Goal: Task Accomplishment & Management: Manage account settings

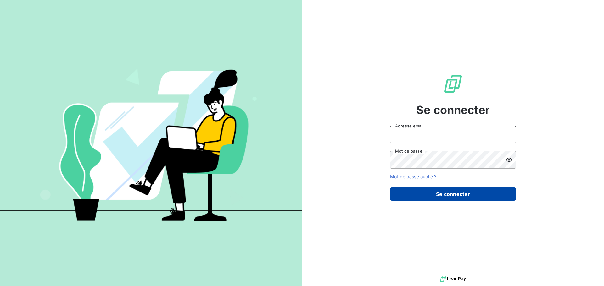
type input "[PERSON_NAME][EMAIL_ADDRESS][DOMAIN_NAME]"
click at [478, 196] on button "Se connecter" at bounding box center [453, 194] width 126 height 13
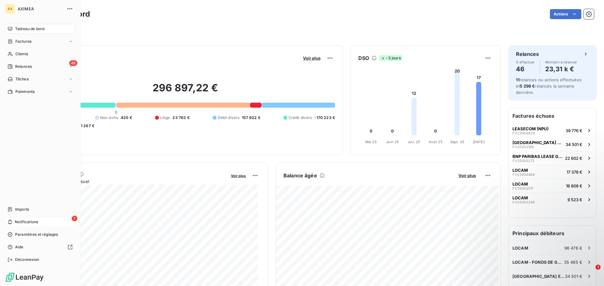
click at [19, 222] on span "Notifications" at bounding box center [26, 222] width 23 height 6
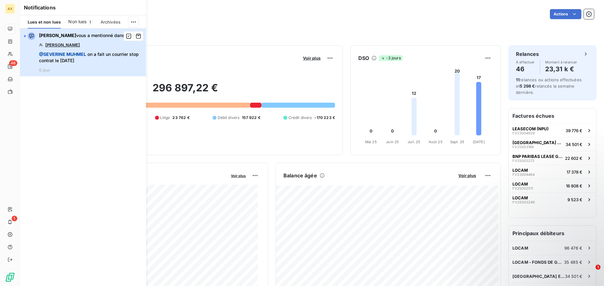
click at [91, 56] on span "@ [PERSON_NAME] on a fait un courrier stop contrat le [DATE]" at bounding box center [90, 57] width 103 height 13
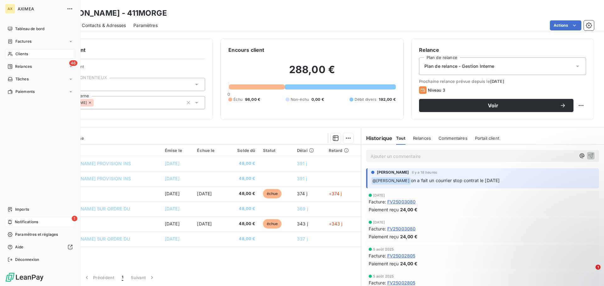
click at [39, 219] on div "1 Notifications" at bounding box center [40, 222] width 70 height 10
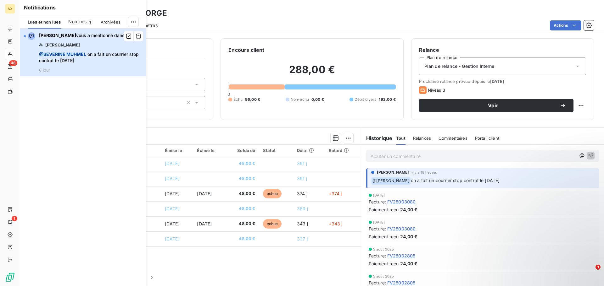
click at [119, 53] on span "@ [PERSON_NAME] on a fait un courrier stop contrat le [DATE]" at bounding box center [90, 57] width 103 height 13
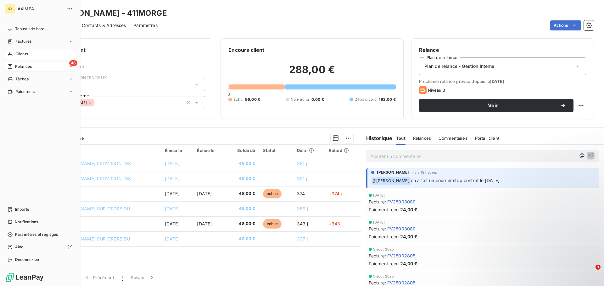
click at [41, 67] on div "46 Relances" at bounding box center [40, 67] width 70 height 10
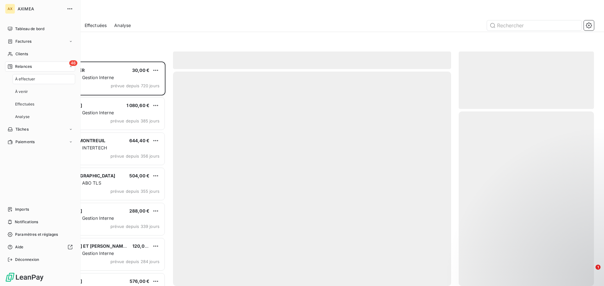
scroll to position [220, 130]
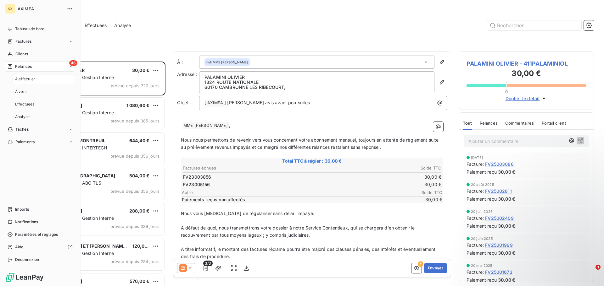
click at [37, 80] on div "À effectuer" at bounding box center [44, 79] width 63 height 10
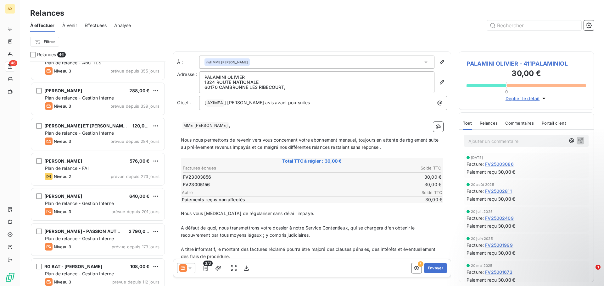
scroll to position [126, 0]
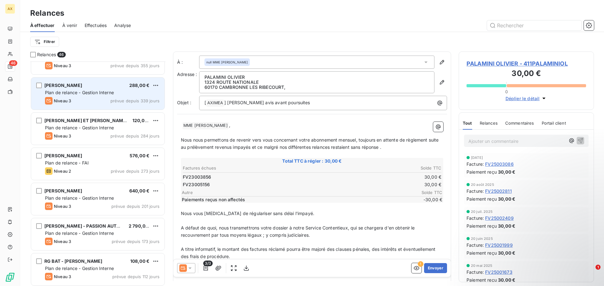
click at [69, 100] on span "Niveau 3" at bounding box center [62, 100] width 17 height 5
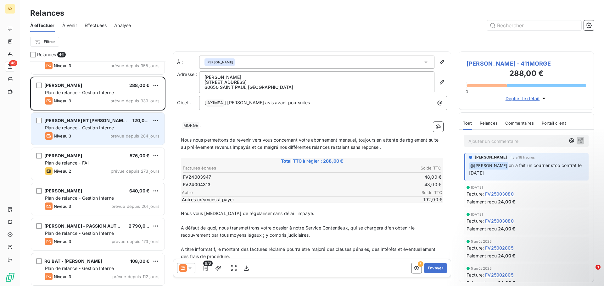
scroll to position [158, 0]
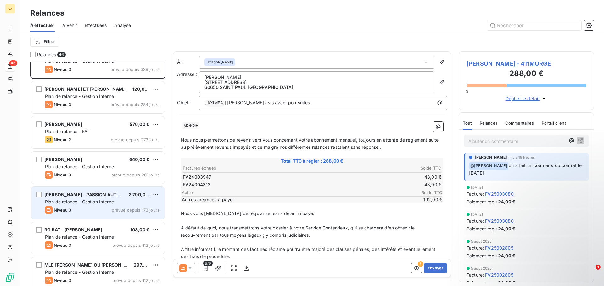
click at [81, 199] on div "[PERSON_NAME] - PASSION AUTO MOTO 2 790,00 € Plan de relance - Gestion Interne …" at bounding box center [97, 203] width 133 height 32
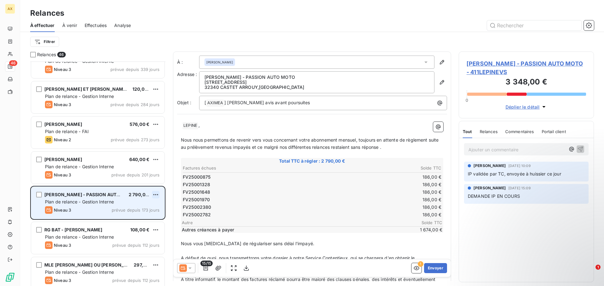
click at [157, 194] on html "AX 46 Relances À effectuer À venir Effectuées Analyse Filtrer Relances 46 CAPTR…" at bounding box center [302, 143] width 604 height 286
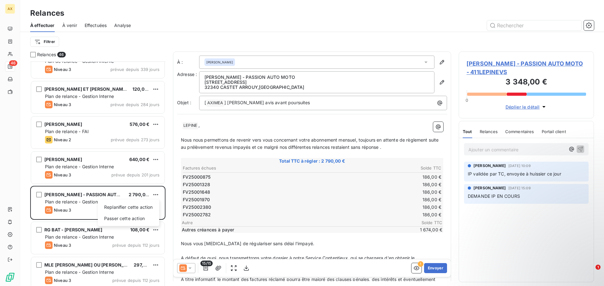
click at [15, 160] on html "AX 46 Relances À effectuer À venir Effectuées Analyse Filtrer Relances 46 CAPTR…" at bounding box center [302, 143] width 604 height 286
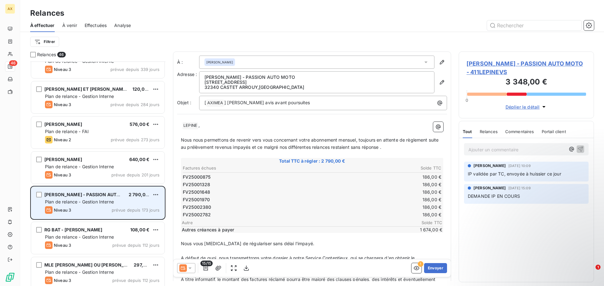
click at [72, 205] on div "[PERSON_NAME] - PASSION AUTO MOTO 2 790,00 € Plan de relance - Gestion Interne …" at bounding box center [97, 203] width 133 height 32
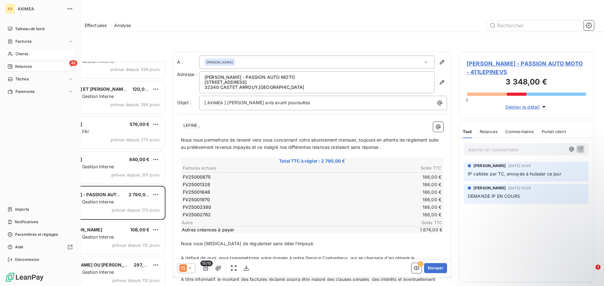
click at [21, 53] on span "Clients" at bounding box center [21, 54] width 13 height 6
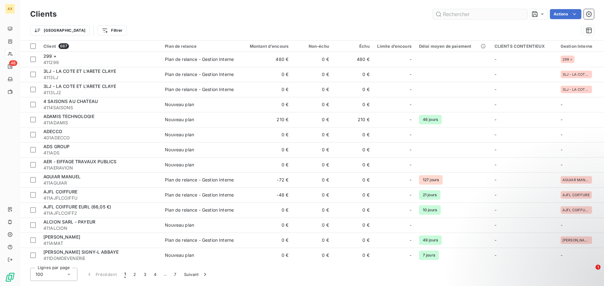
click at [467, 18] on input "text" at bounding box center [480, 14] width 94 height 10
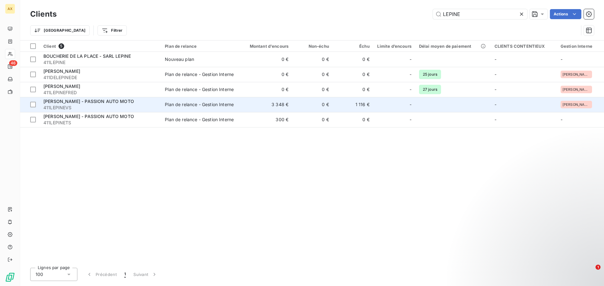
type input "LEPINE"
click at [70, 104] on div "[PERSON_NAME] - PASSION AUTO MOTO" at bounding box center [100, 101] width 114 height 6
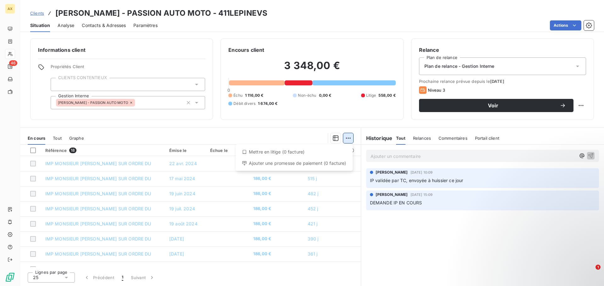
click at [349, 140] on html "AX 46 Clients [PERSON_NAME] - PASSION AUTO MOTO - 411LEPINEVS Situation Analyse…" at bounding box center [302, 143] width 604 height 286
drag, startPoint x: 202, startPoint y: 135, endPoint x: 43, endPoint y: 153, distance: 159.9
click at [201, 135] on html "AX 46 Clients [PERSON_NAME] - PASSION AUTO MOTO - 411LEPINEVS Situation Analyse…" at bounding box center [302, 143] width 604 height 286
click at [30, 148] on div at bounding box center [33, 151] width 6 height 6
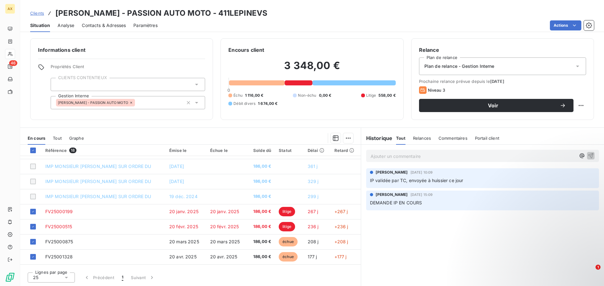
scroll to position [94, 0]
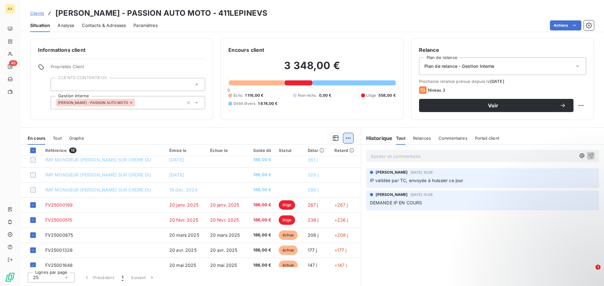
click at [350, 138] on html "AX 46 Clients [PERSON_NAME] - PASSION AUTO MOTO - 411LEPINEVS Situation Analyse…" at bounding box center [302, 143] width 604 height 286
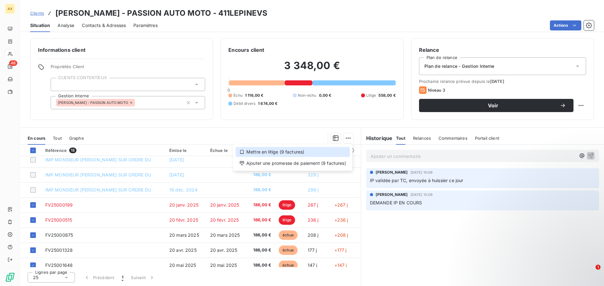
click at [289, 152] on div "Mettre en litige (9 factures)" at bounding box center [292, 152] width 114 height 10
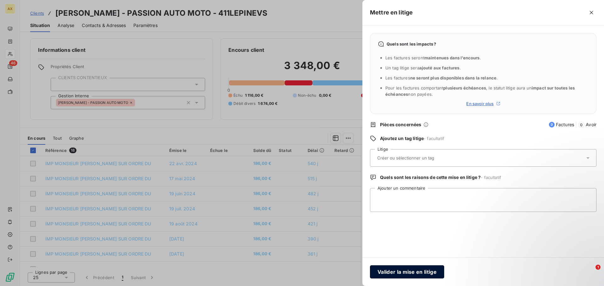
click at [414, 274] on button "Valider la mise en litige" at bounding box center [407, 272] width 74 height 13
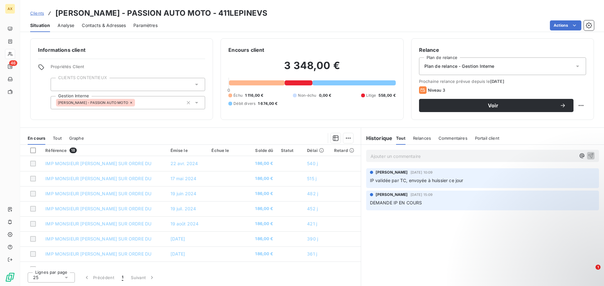
click at [577, 65] on icon at bounding box center [577, 66] width 6 height 6
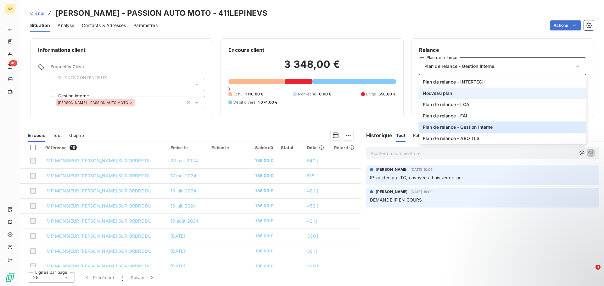
click at [490, 93] on li "Nouveau plan" at bounding box center [502, 93] width 167 height 11
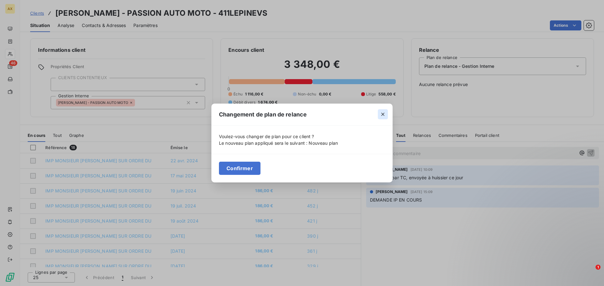
click at [382, 115] on icon "button" at bounding box center [382, 114] width 3 height 3
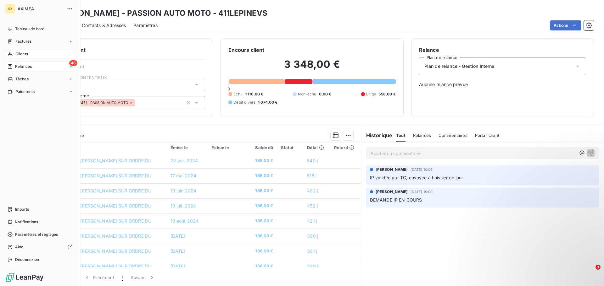
click at [29, 70] on div "46 Relances" at bounding box center [40, 67] width 70 height 10
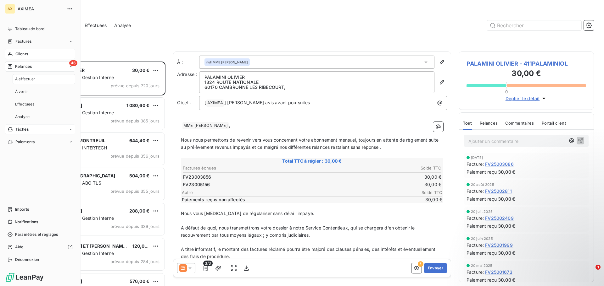
scroll to position [220, 130]
click at [32, 81] on span "À effectuer" at bounding box center [25, 79] width 20 height 6
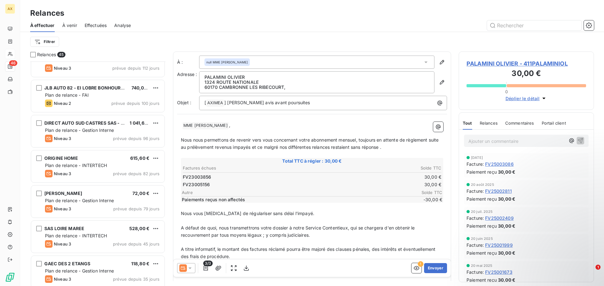
scroll to position [346, 0]
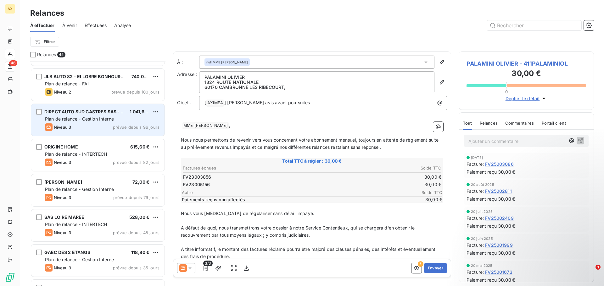
click at [94, 125] on div "Niveau 3 prévue depuis 96 jours" at bounding box center [102, 128] width 114 height 8
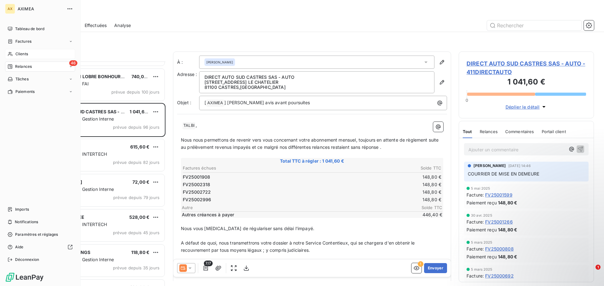
click at [17, 67] on span "Relances" at bounding box center [23, 67] width 17 height 6
click at [22, 57] on span "Clients" at bounding box center [21, 54] width 13 height 6
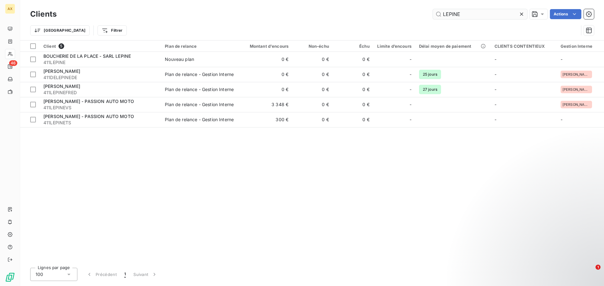
drag, startPoint x: 461, startPoint y: 14, endPoint x: 441, endPoint y: 15, distance: 20.5
click at [441, 15] on input "LEPINE" at bounding box center [480, 14] width 94 height 10
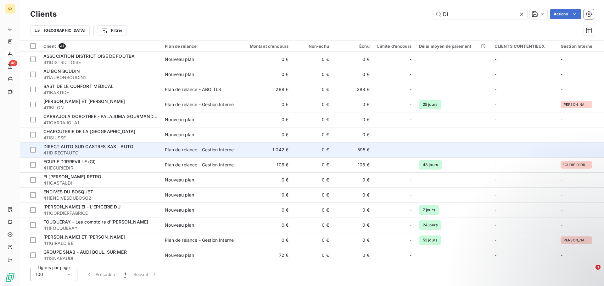
type input "DI"
click at [124, 145] on span "DIRECT AUTO SUD CASTRES SAS - AUTO" at bounding box center [88, 146] width 90 height 5
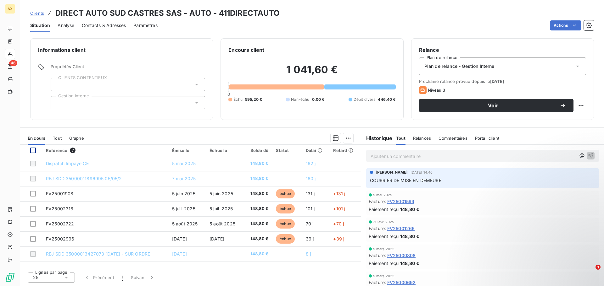
click at [34, 149] on div at bounding box center [33, 151] width 6 height 6
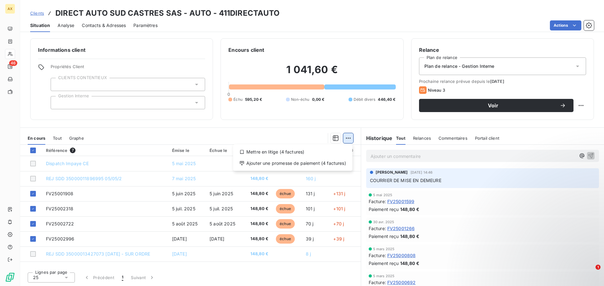
click at [351, 141] on html "AX 46 Clients DIRECT AUTO SUD CASTRES SAS - AUTO - 411DIRECTAUTO Situation Anal…" at bounding box center [302, 143] width 604 height 286
click at [272, 153] on div "Mettre en litige (4 factures)" at bounding box center [292, 152] width 114 height 10
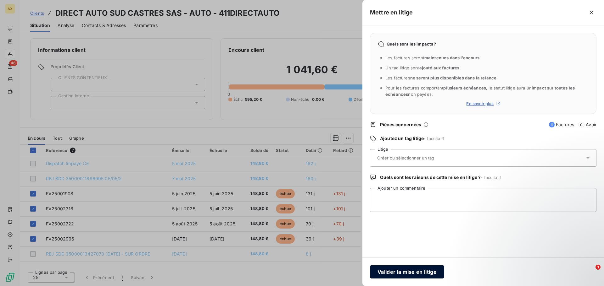
click at [407, 271] on button "Valider la mise en litige" at bounding box center [407, 272] width 74 height 13
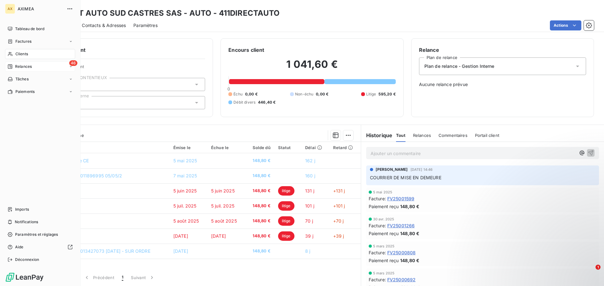
click at [24, 65] on span "Relances" at bounding box center [23, 67] width 17 height 6
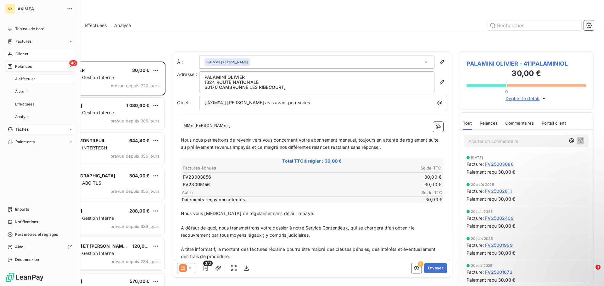
scroll to position [220, 130]
click at [30, 80] on span "À effectuer" at bounding box center [25, 79] width 20 height 6
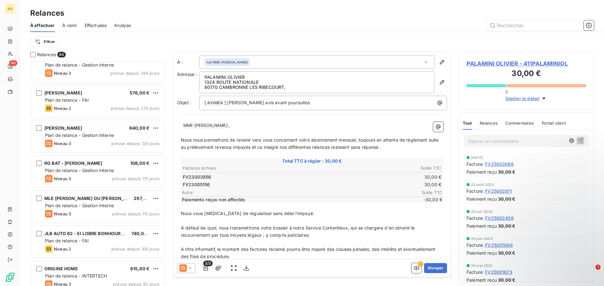
scroll to position [252, 0]
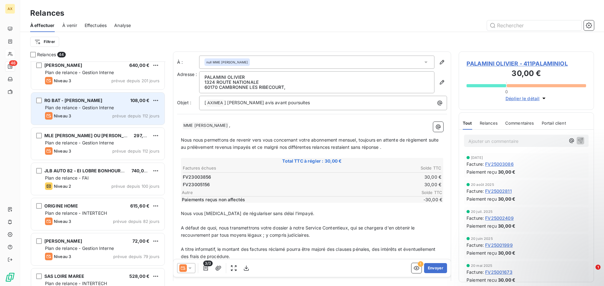
click at [78, 107] on span "Plan de relance - Gestion Interne" at bounding box center [79, 107] width 69 height 5
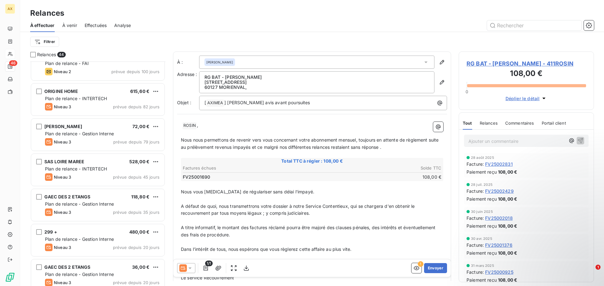
scroll to position [378, 0]
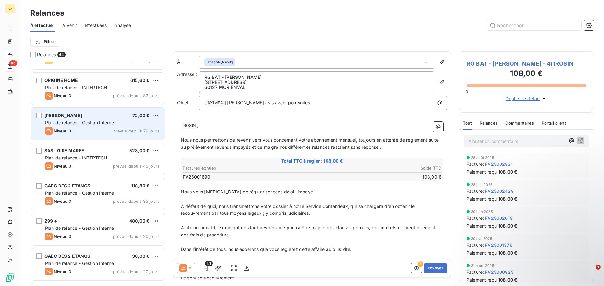
click at [89, 122] on span "Plan de relance - Gestion Interne" at bounding box center [79, 122] width 69 height 5
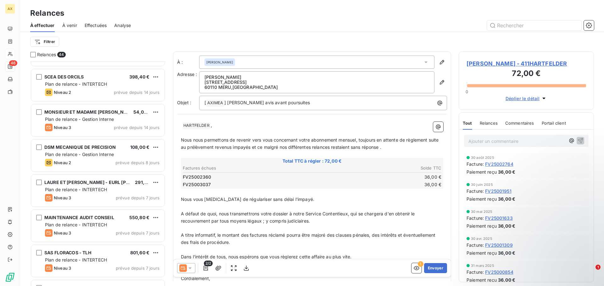
scroll to position [629, 0]
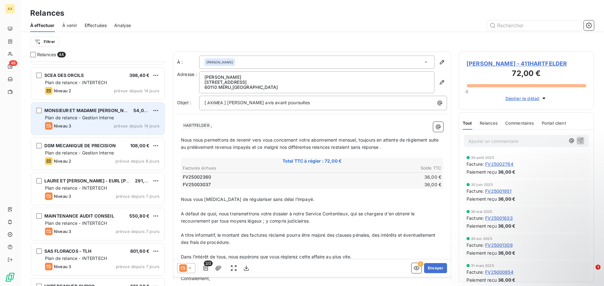
click at [80, 122] on div "MONSIEUR ET MADAME [PERSON_NAME] 54,00 € Plan de relance - Gestion Interne Nive…" at bounding box center [97, 119] width 133 height 32
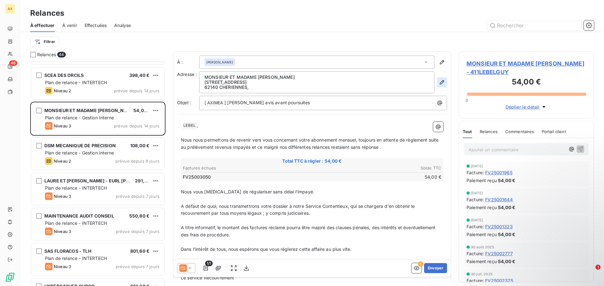
click at [439, 83] on icon "button" at bounding box center [442, 82] width 6 height 6
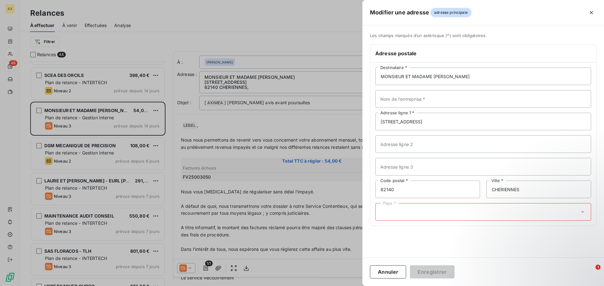
click at [399, 213] on div "Pays *" at bounding box center [483, 212] width 216 height 18
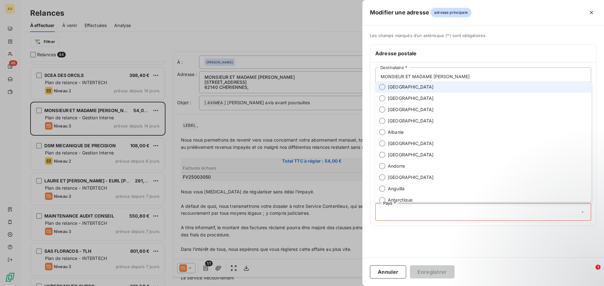
click at [397, 88] on span "[GEOGRAPHIC_DATA]" at bounding box center [411, 87] width 46 height 6
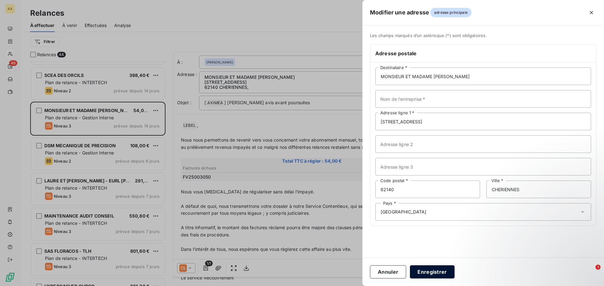
click at [427, 274] on button "Enregistrer" at bounding box center [432, 272] width 45 height 13
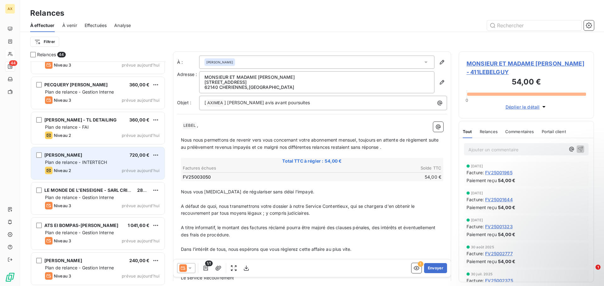
scroll to position [1325, 0]
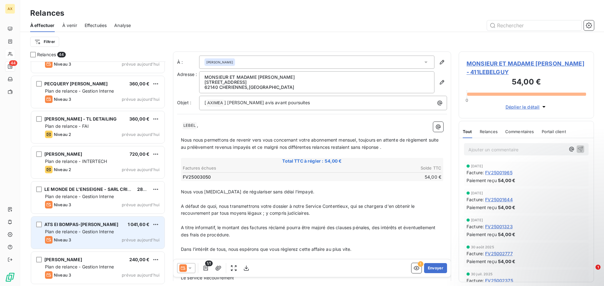
click at [70, 234] on span "Plan de relance - Gestion Interne" at bounding box center [79, 231] width 69 height 5
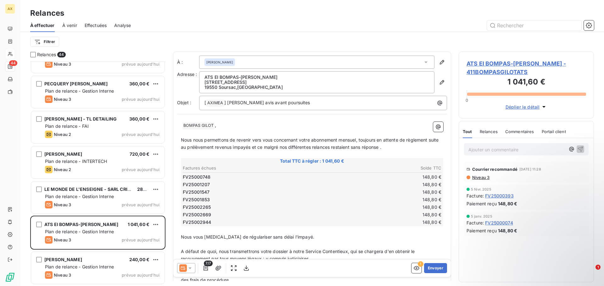
click at [492, 132] on span "Relances" at bounding box center [488, 131] width 18 height 5
click at [485, 179] on span "Niveau 3" at bounding box center [480, 177] width 18 height 5
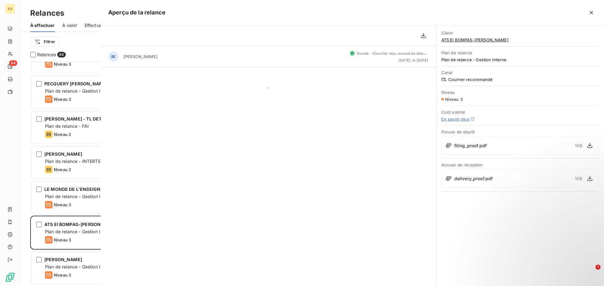
scroll to position [220, 130]
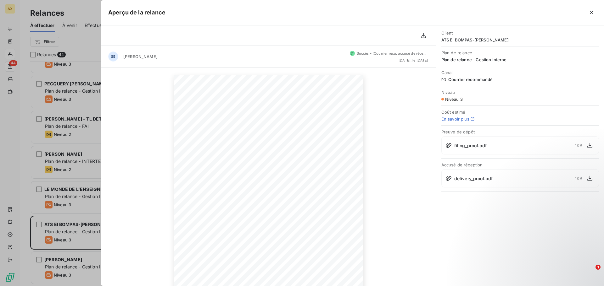
click at [484, 178] on span "delivery_proof.pdf" at bounding box center [473, 178] width 39 height 7
click at [589, 179] on icon "button" at bounding box center [589, 178] width 6 height 6
click at [592, 13] on icon "button" at bounding box center [591, 12] width 6 height 6
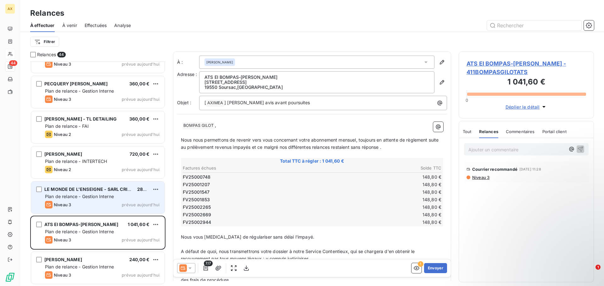
click at [86, 199] on div "Plan de relance - Gestion Interne" at bounding box center [102, 197] width 114 height 6
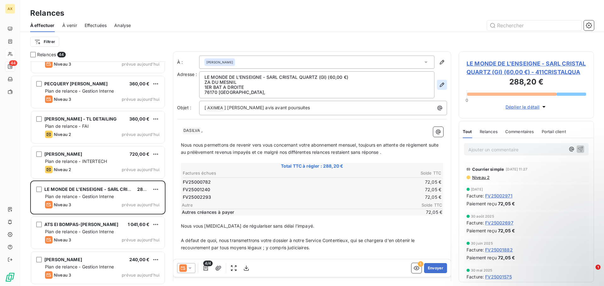
click at [439, 85] on icon "button" at bounding box center [442, 85] width 6 height 6
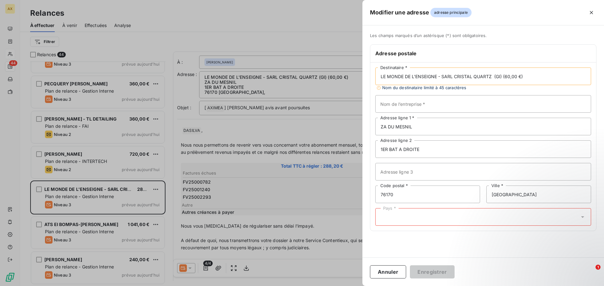
click at [409, 215] on div "Pays *" at bounding box center [483, 217] width 216 height 18
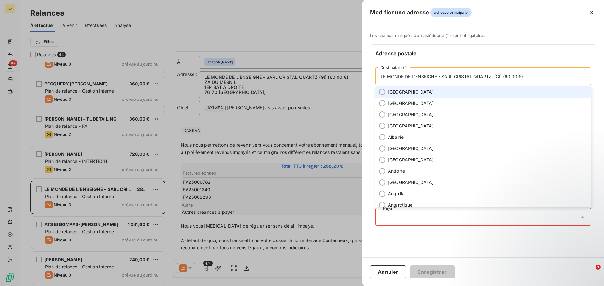
click at [396, 95] on span "[GEOGRAPHIC_DATA]" at bounding box center [411, 92] width 46 height 6
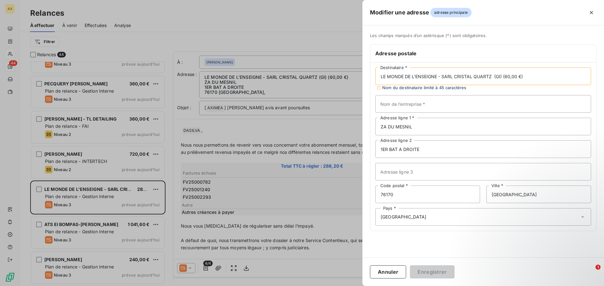
click at [426, 220] on input "text" at bounding box center [428, 217] width 5 height 6
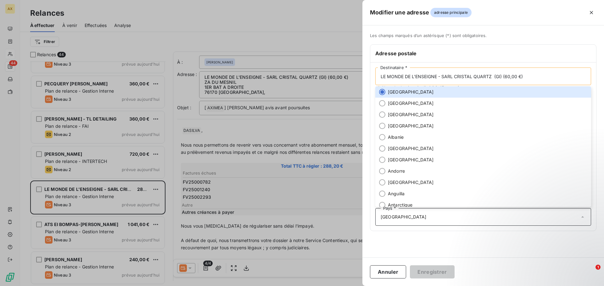
click at [437, 79] on input "LE MONDE DE L'ENSEIGNE - SARL CRISTAL QUARTZ (GI) (60,00 €)" at bounding box center [483, 77] width 216 height 18
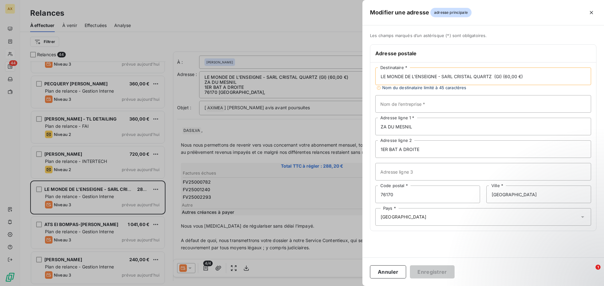
drag, startPoint x: 524, startPoint y: 76, endPoint x: 492, endPoint y: 77, distance: 32.4
click at [492, 77] on input "LE MONDE DE L'ENSEIGNE - SARL CRISTAL QUARTZ (GI) (60,00 €)" at bounding box center [483, 77] width 216 height 18
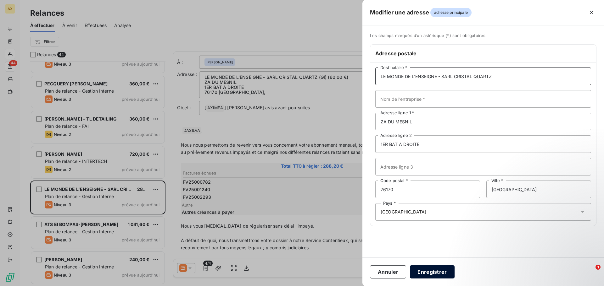
type input "LE MONDE DE L'ENSEIGNE - SARL CRISTAL QUARTZ"
click at [436, 274] on button "Enregistrer" at bounding box center [432, 272] width 45 height 13
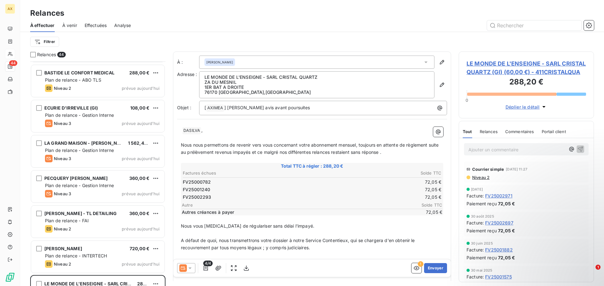
scroll to position [1231, 0]
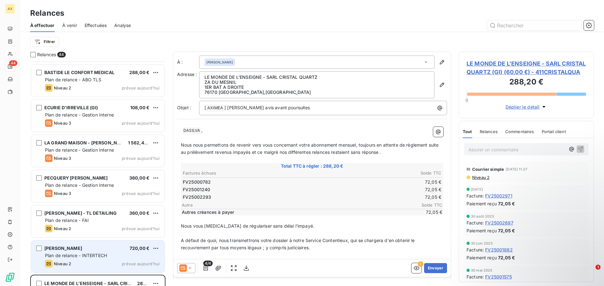
click at [74, 257] on span "Plan de relance - INTERTECH" at bounding box center [76, 255] width 62 height 5
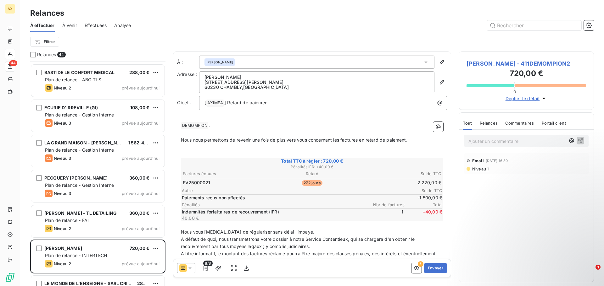
click at [182, 126] on span "DEMOMPION ﻿" at bounding box center [194, 125] width 27 height 7
click at [180, 131] on div "﻿ DEMOMPION ﻿ , ﻿ Nous nous permettons de revenir une fois de plus vers vous co…" at bounding box center [312, 222] width 270 height 208
click at [180, 126] on div "﻿ DEMOMPION ﻿ , ﻿ Nous nous permettons de revenir une fois de plus vers vous co…" at bounding box center [312, 222] width 270 height 208
click at [181, 126] on span "DEMOMPION ﻿" at bounding box center [194, 125] width 27 height 7
click at [179, 126] on div "﻿ DEMOMPION ﻿ , ﻿ Nous nous permettons de revenir une fois de plus vers vous co…" at bounding box center [312, 222] width 270 height 208
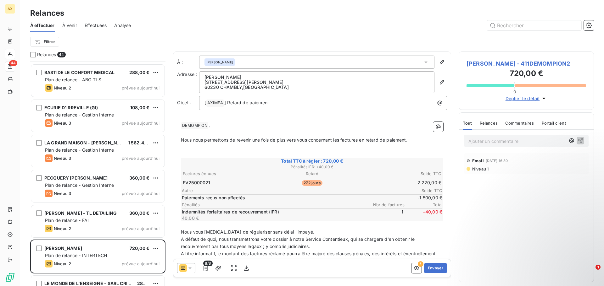
click at [182, 127] on span "DEMOMPION ﻿" at bounding box center [194, 125] width 27 height 7
click at [181, 127] on span "DEMOMPION ﻿" at bounding box center [194, 125] width 27 height 7
click at [179, 125] on div "﻿ DEMOMPION ﻿ , ﻿ Nous nous permettons de revenir une fois de plus vers vous co…" at bounding box center [312, 222] width 270 height 208
click at [180, 126] on div "﻿ DEMOMPION ﻿ , ﻿ Nous nous permettons de revenir une fois de plus vers vous co…" at bounding box center [312, 222] width 270 height 208
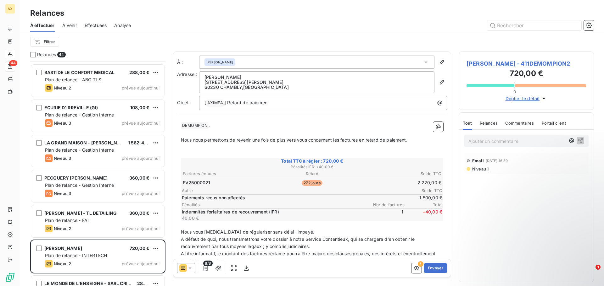
click at [181, 125] on span "DEMOMPION ﻿" at bounding box center [194, 125] width 27 height 7
click at [182, 125] on span "DEMOMPION ﻿" at bounding box center [194, 125] width 27 height 7
click at [180, 128] on div "﻿ DEMOMPION ﻿ , ﻿ Nous nous permettons de revenir une fois de plus vers vous co…" at bounding box center [312, 222] width 270 height 208
click at [180, 127] on div "﻿ DEMOMPION ﻿ , ﻿ Nous nous permettons de revenir une fois de plus vers vous co…" at bounding box center [312, 222] width 270 height 208
click at [182, 140] on span "Nous nous permettons de revenir une fois de plus vers vous concernant les factu…" at bounding box center [294, 139] width 226 height 5
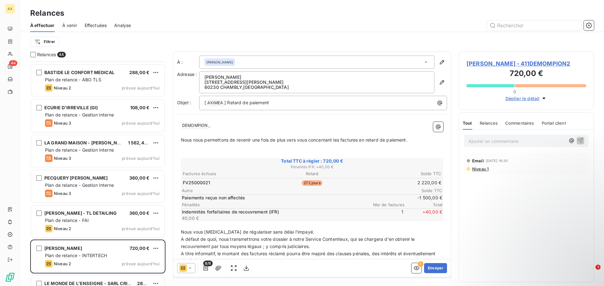
click at [182, 126] on span "DEMOMPION ﻿" at bounding box center [194, 125] width 27 height 7
click at [181, 126] on p "﻿ DEMOMPION ﻿ ," at bounding box center [312, 126] width 262 height 8
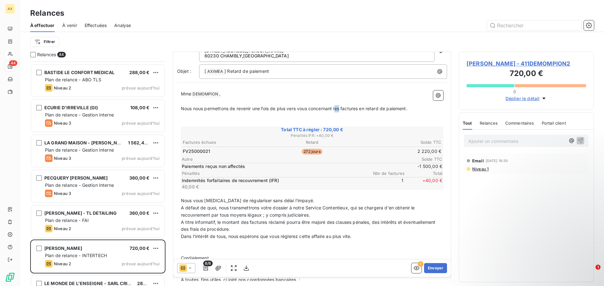
drag, startPoint x: 340, startPoint y: 110, endPoint x: 337, endPoint y: 110, distance: 3.5
click at [337, 110] on span "Nous nous permettons de revenir une fois de plus vers vous concernant les factu…" at bounding box center [294, 108] width 226 height 5
click at [358, 108] on span "Nous nous permettons de revenir une fois de plus vers vous concernant la factur…" at bounding box center [293, 108] width 224 height 5
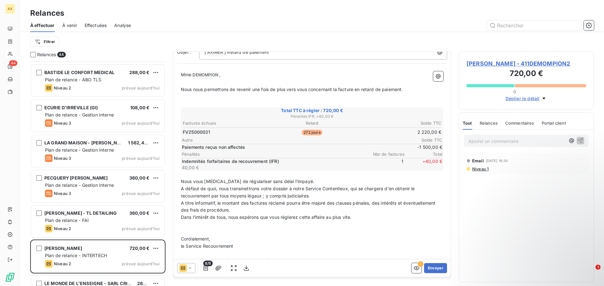
scroll to position [74, 0]
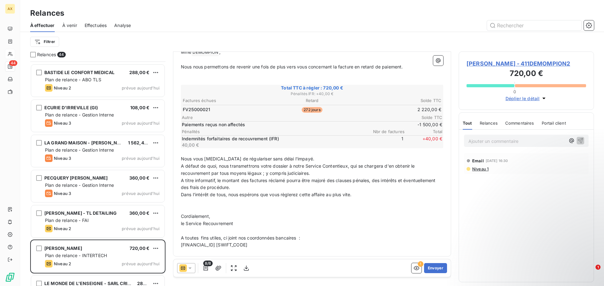
click at [318, 174] on p "A défaut de quoi, nous transmettrons votre dossier à notre Service Contentieux,…" at bounding box center [312, 170] width 262 height 14
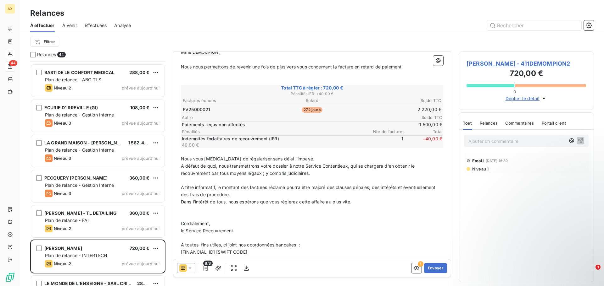
click at [225, 159] on span "Nous vous [MEDICAL_DATA] de régulariser sans délai l'impayé." at bounding box center [247, 158] width 133 height 5
click at [247, 188] on span "A titre informatif, le montant des factures réclamé pourra être majoré des clau…" at bounding box center [309, 191] width 256 height 13
click at [269, 188] on span "A titre informatif, le montant de la factures réclamé pourra être majoré des cl…" at bounding box center [310, 191] width 258 height 13
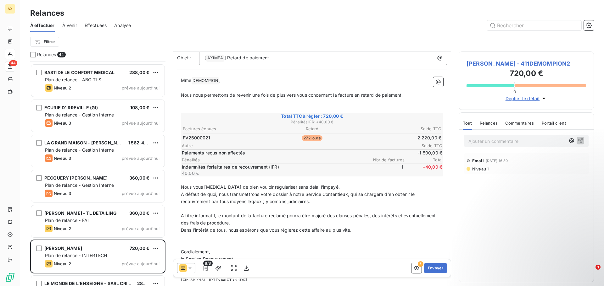
scroll to position [64, 0]
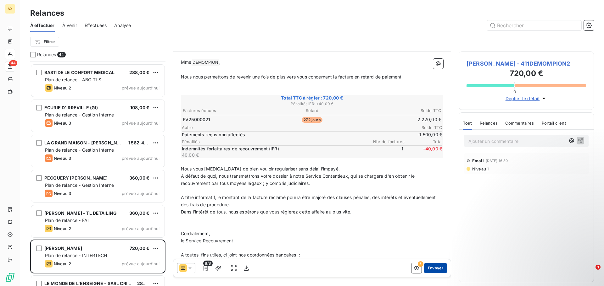
click at [431, 270] on button "Envoyer" at bounding box center [435, 268] width 23 height 10
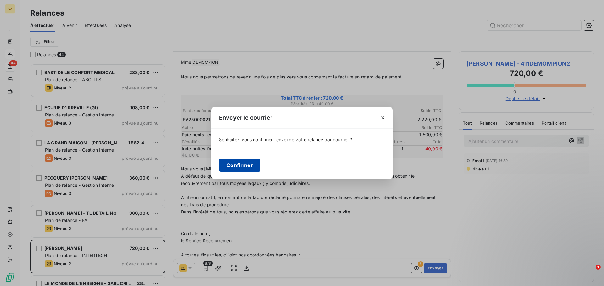
click at [247, 168] on button "Confirmer" at bounding box center [240, 165] width 42 height 13
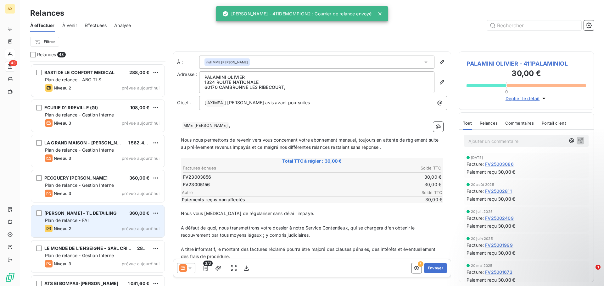
click at [102, 221] on div "Plan de relance - FAI" at bounding box center [102, 221] width 114 height 6
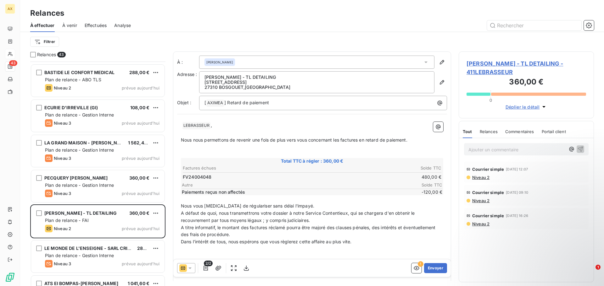
click at [490, 133] on span "Relances" at bounding box center [488, 131] width 18 height 5
click at [188, 270] on icon at bounding box center [190, 268] width 6 height 6
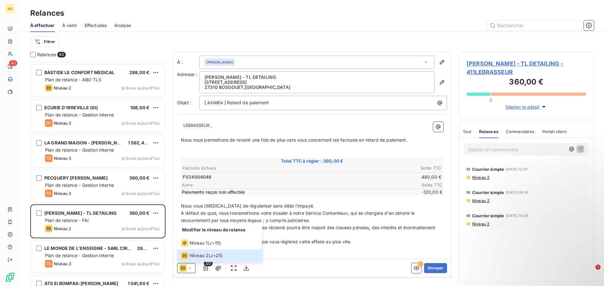
click at [289, 214] on span "A défaut de quoi, nous transmettrons votre dossier à notre Service Contentieux,…" at bounding box center [298, 217] width 235 height 13
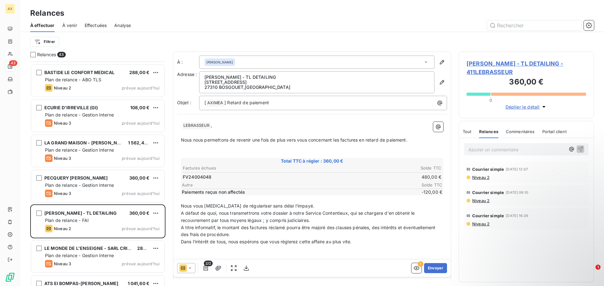
click at [533, 106] on span "Déplier le détail" at bounding box center [522, 107] width 34 height 7
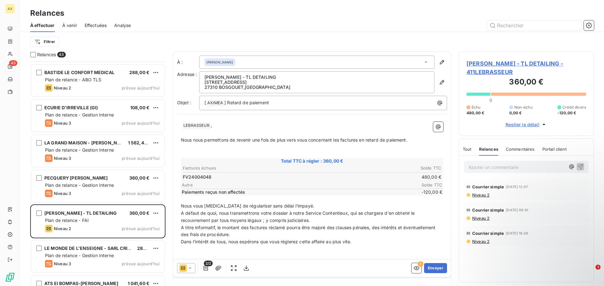
click at [465, 151] on span "Tout" at bounding box center [466, 149] width 9 height 5
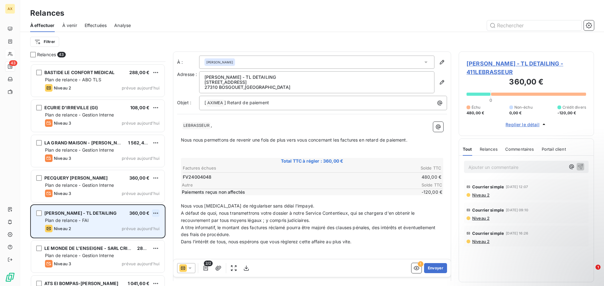
click at [158, 214] on html "AX 43 Relances À effectuer À venir Effectuées Analyse Filtrer Relances 43 ORANG…" at bounding box center [302, 143] width 604 height 286
click at [96, 221] on div "Plan de relance - FAI" at bounding box center [102, 221] width 114 height 6
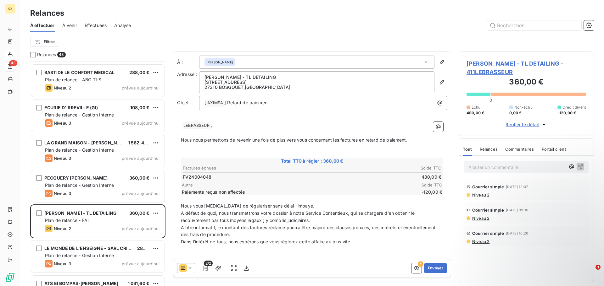
click at [187, 269] on icon at bounding box center [190, 268] width 6 height 6
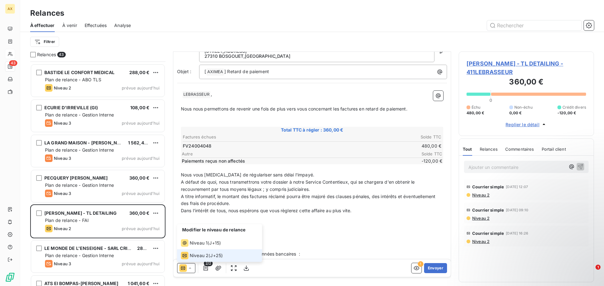
scroll to position [32, 0]
click at [340, 220] on p "﻿" at bounding box center [312, 217] width 262 height 7
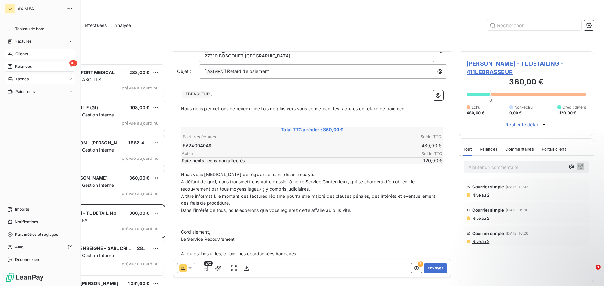
click at [22, 80] on span "Tâches" at bounding box center [21, 79] width 13 height 6
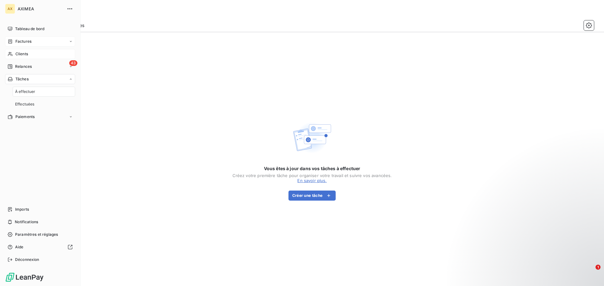
click at [35, 40] on div "Factures" at bounding box center [40, 41] width 70 height 10
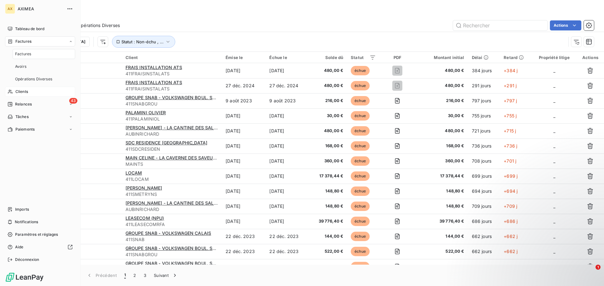
click at [28, 169] on div "Tableau de bord Factures Factures Avoirs Opérations Diverses Clients 43 Relance…" at bounding box center [40, 144] width 70 height 241
click at [38, 233] on span "Paramètres et réglages" at bounding box center [36, 235] width 43 height 6
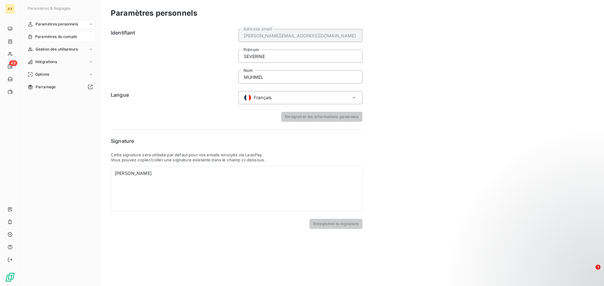
click at [53, 37] on span "Paramètres du compte" at bounding box center [56, 37] width 42 height 6
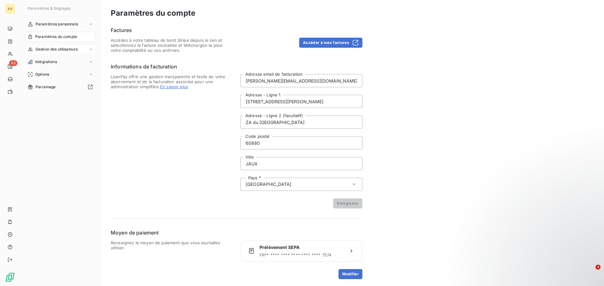
click at [47, 49] on span "Gestion des utilisateurs" at bounding box center [57, 50] width 42 height 6
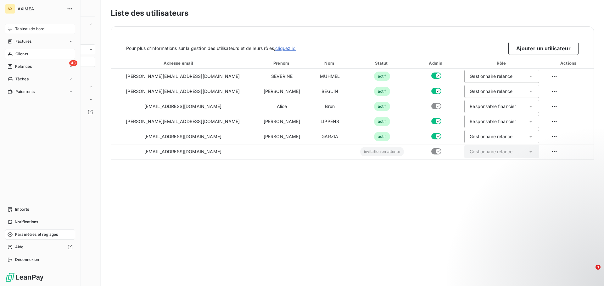
click at [19, 28] on span "Tableau de bord" at bounding box center [29, 29] width 29 height 6
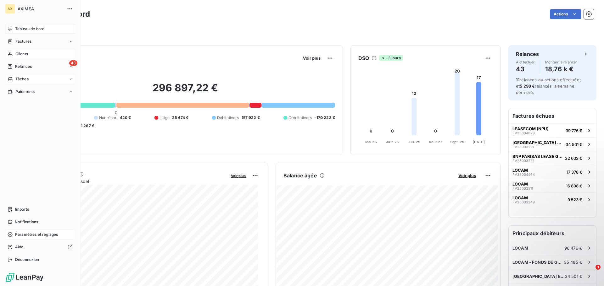
click at [28, 79] on span "Tâches" at bounding box center [21, 79] width 13 height 6
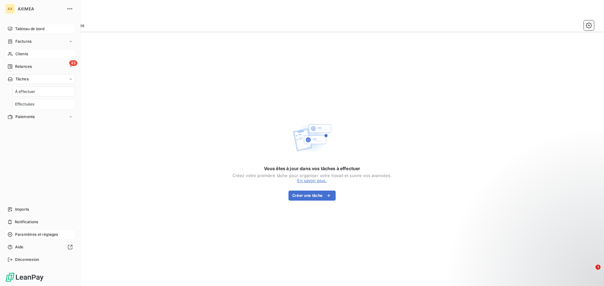
click at [31, 106] on span "Effectuées" at bounding box center [24, 105] width 19 height 6
click at [29, 94] on span "À effectuer" at bounding box center [25, 92] width 20 height 6
click at [24, 64] on span "Relances" at bounding box center [23, 67] width 17 height 6
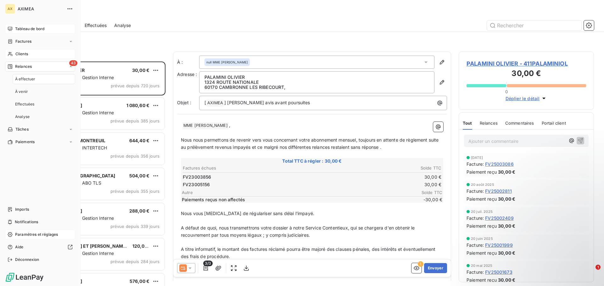
scroll to position [220, 130]
click at [33, 117] on div "Analyse" at bounding box center [44, 117] width 63 height 10
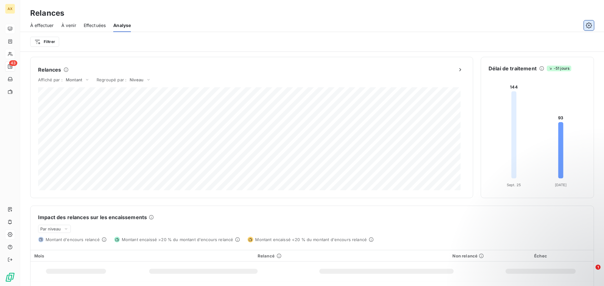
click at [587, 25] on icon "button" at bounding box center [588, 25] width 6 height 6
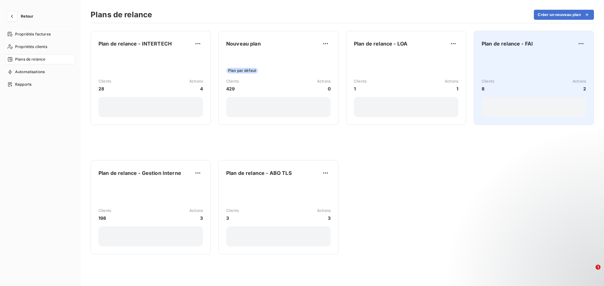
click at [542, 60] on div "Clients 8 Actions 2" at bounding box center [533, 86] width 104 height 64
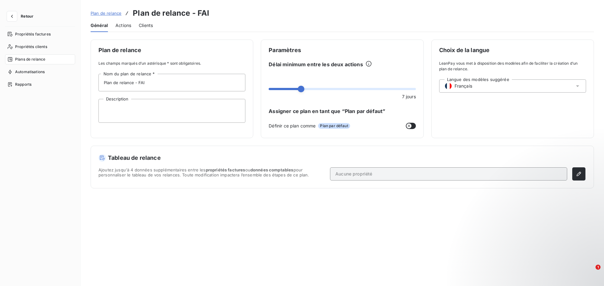
click at [123, 25] on span "Actions" at bounding box center [123, 25] width 16 height 6
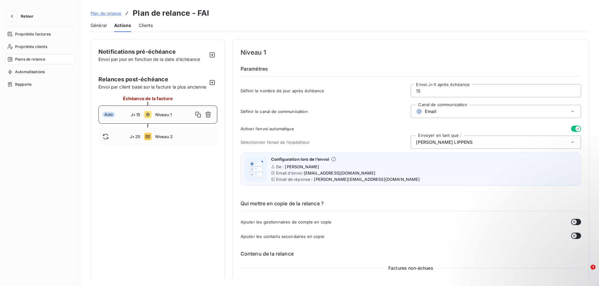
click at [182, 83] on span "Relances post-échéance" at bounding box center [152, 79] width 109 height 8
click at [210, 86] on icon "button" at bounding box center [212, 83] width 6 height 6
type input "35"
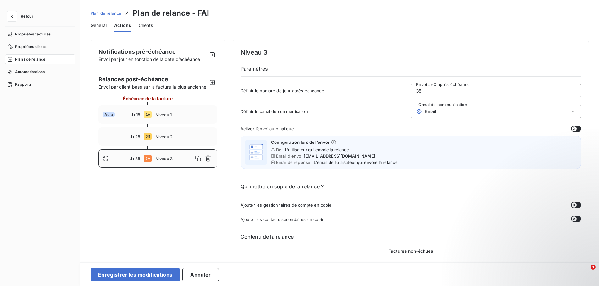
click at [155, 279] on button "Enregistrer les modifications" at bounding box center [135, 275] width 89 height 13
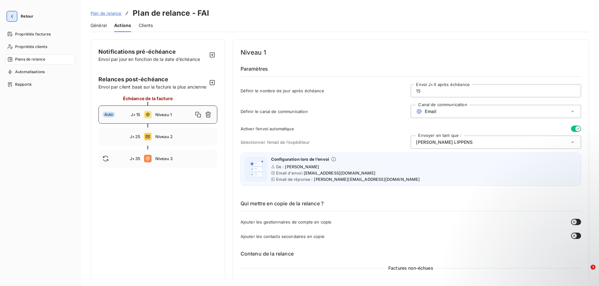
click at [15, 15] on button "button" at bounding box center [12, 16] width 10 height 10
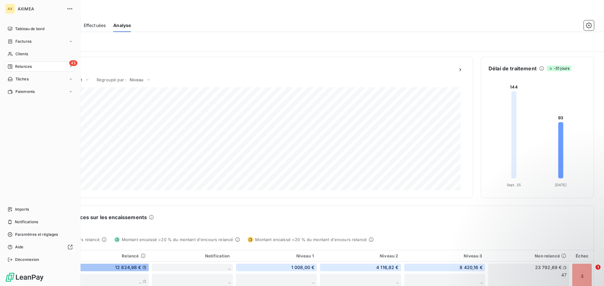
click at [23, 66] on span "Relances" at bounding box center [23, 67] width 17 height 6
click at [29, 78] on span "À effectuer" at bounding box center [25, 79] width 20 height 6
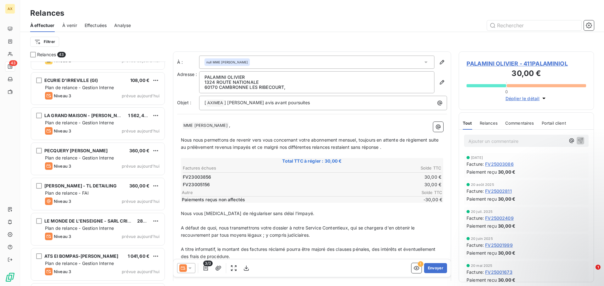
scroll to position [1290, 0]
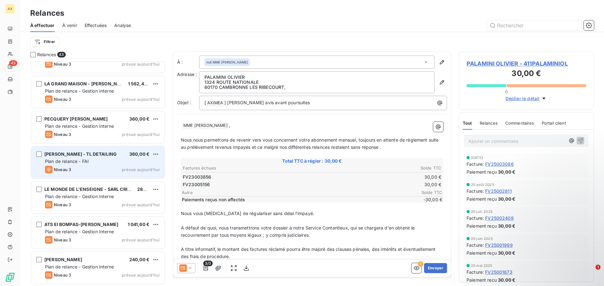
click at [79, 162] on span "Plan de relance - FAI" at bounding box center [67, 161] width 44 height 5
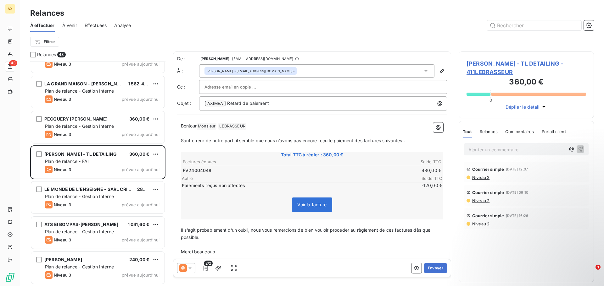
click at [186, 269] on icon at bounding box center [183, 269] width 8 height 8
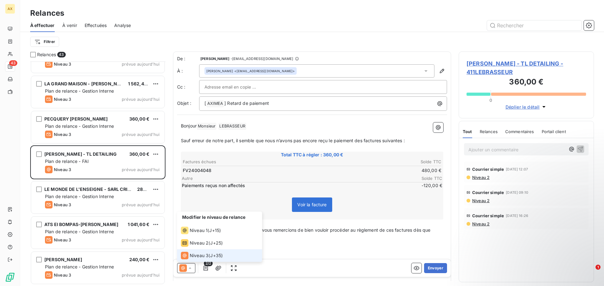
click at [189, 257] on div "Niveau 3" at bounding box center [195, 256] width 28 height 8
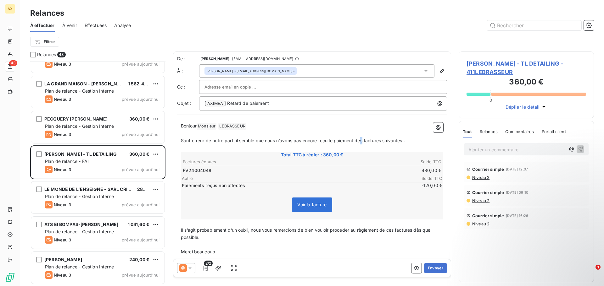
click at [362, 140] on span "Sauf erreur de notre part, il semble que nous n’avons pas encore reçu le paieme…" at bounding box center [293, 140] width 224 height 5
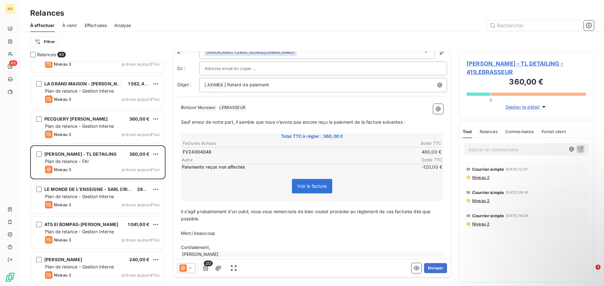
scroll to position [29, 0]
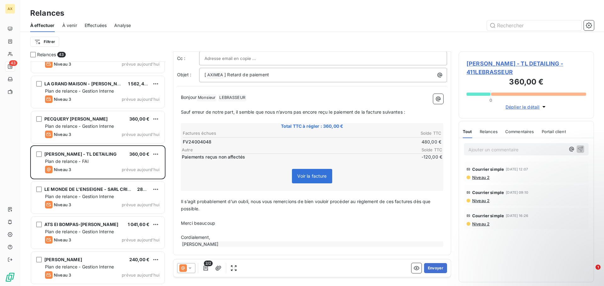
click at [184, 269] on icon at bounding box center [183, 269] width 8 height 8
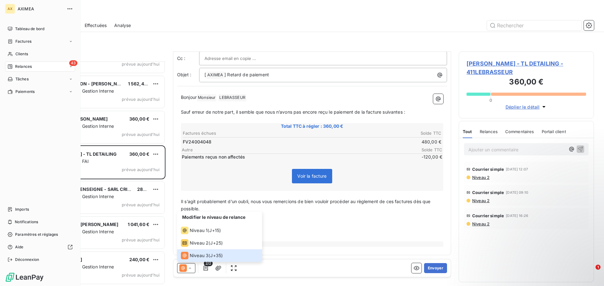
click at [14, 69] on div "Relances" at bounding box center [20, 67] width 24 height 6
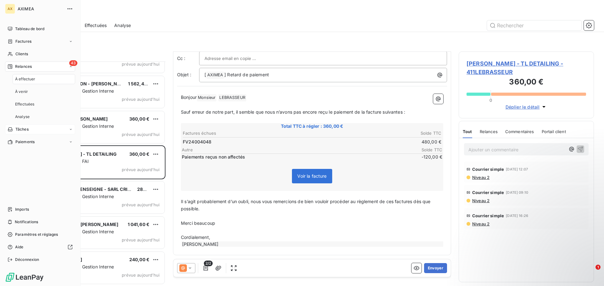
click at [28, 129] on span "Tâches" at bounding box center [21, 130] width 13 height 6
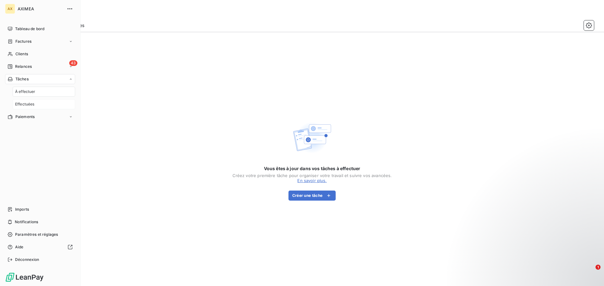
click at [28, 102] on span "Effectuées" at bounding box center [24, 105] width 19 height 6
click at [30, 67] on span "Relances" at bounding box center [23, 67] width 17 height 6
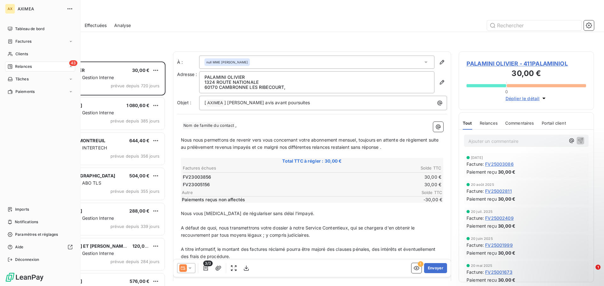
scroll to position [220, 130]
click at [27, 106] on span "Effectuées" at bounding box center [24, 105] width 19 height 6
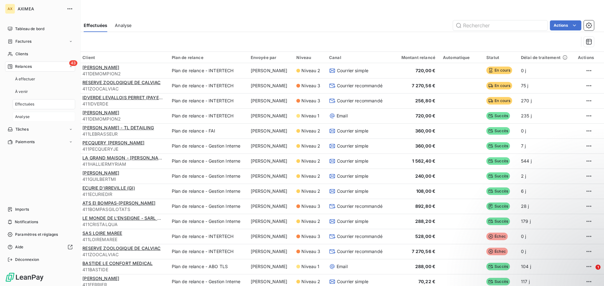
click at [25, 118] on span "Analyse" at bounding box center [22, 117] width 14 height 6
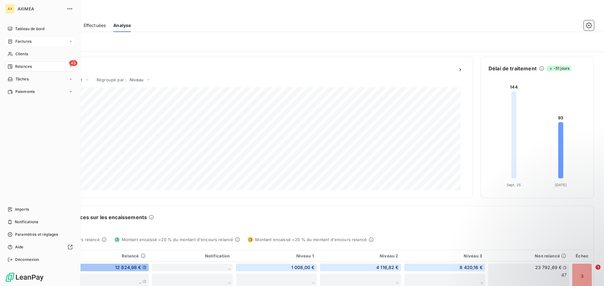
click at [28, 42] on span "Factures" at bounding box center [23, 42] width 16 height 6
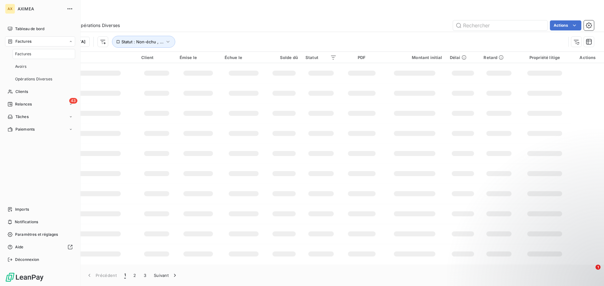
click at [41, 44] on div "Factures" at bounding box center [40, 41] width 70 height 10
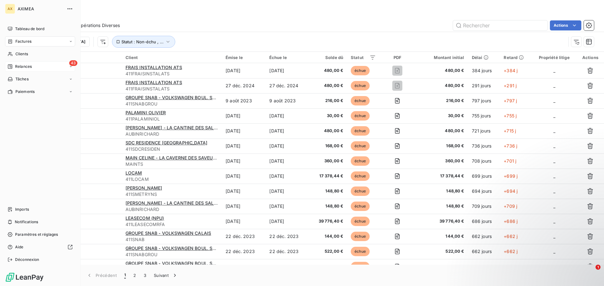
click at [30, 69] on div "43 Relances" at bounding box center [40, 67] width 70 height 10
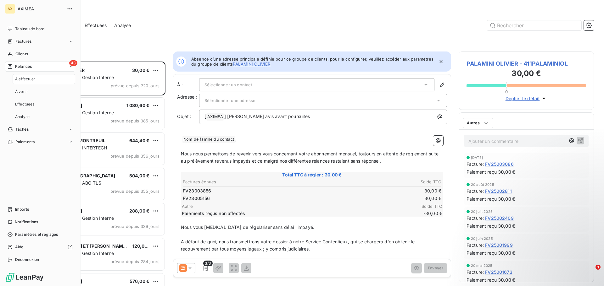
scroll to position [220, 130]
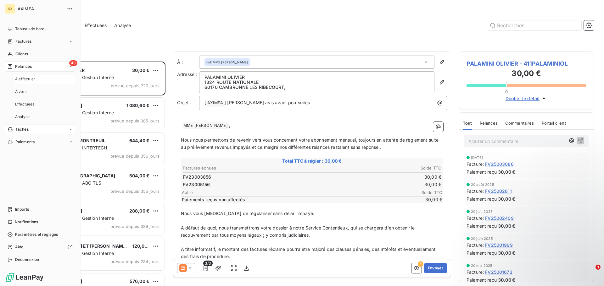
click at [25, 133] on div "Tâches" at bounding box center [40, 130] width 70 height 10
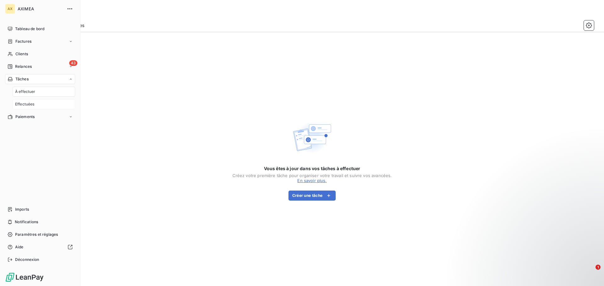
click at [28, 103] on span "Effectuées" at bounding box center [24, 105] width 19 height 6
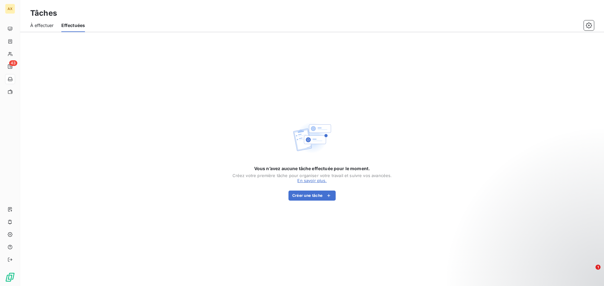
click at [36, 28] on span "À effectuer" at bounding box center [42, 25] width 24 height 6
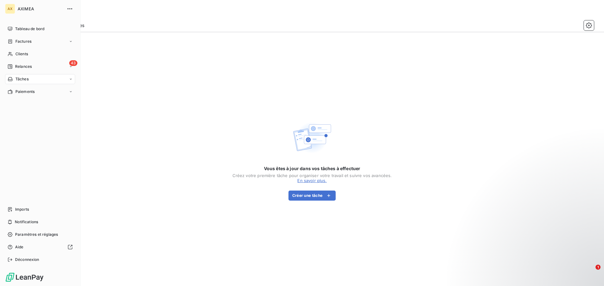
click at [22, 81] on span "Tâches" at bounding box center [21, 79] width 13 height 6
click at [26, 105] on span "Effectuées" at bounding box center [24, 105] width 19 height 6
click at [21, 67] on span "Relances" at bounding box center [23, 67] width 17 height 6
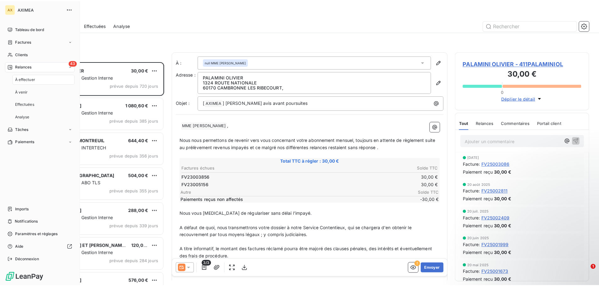
scroll to position [220, 130]
click at [29, 117] on span "Analyse" at bounding box center [22, 117] width 14 height 6
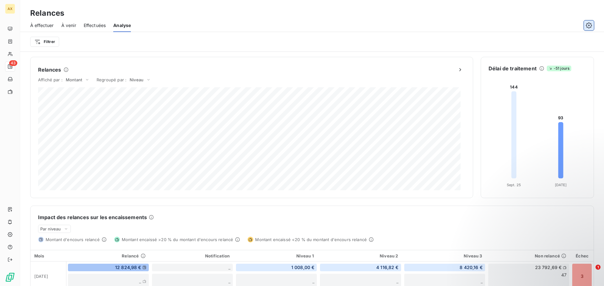
click at [585, 27] on button "button" at bounding box center [589, 25] width 10 height 10
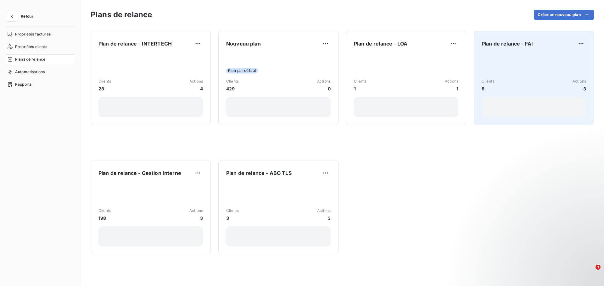
click at [556, 61] on div "Clients 8 Actions 3" at bounding box center [533, 86] width 104 height 64
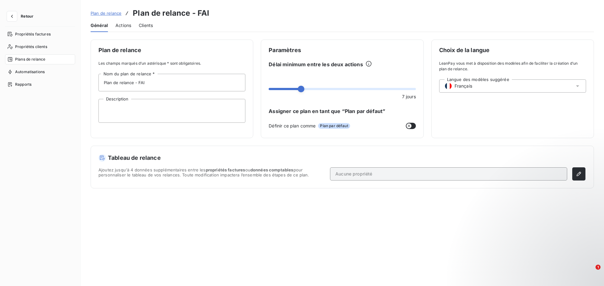
click at [127, 27] on span "Actions" at bounding box center [123, 25] width 16 height 6
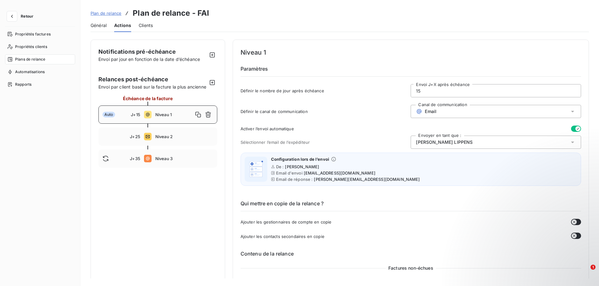
click at [144, 27] on span "Clients" at bounding box center [146, 25] width 14 height 6
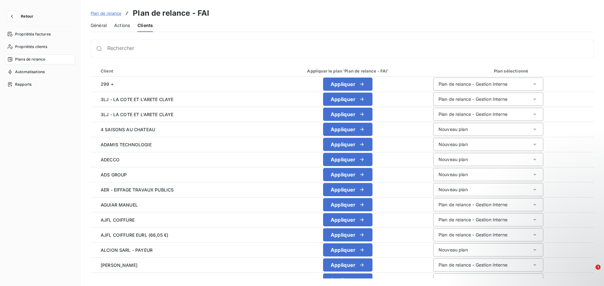
click at [127, 26] on span "Actions" at bounding box center [122, 25] width 16 height 6
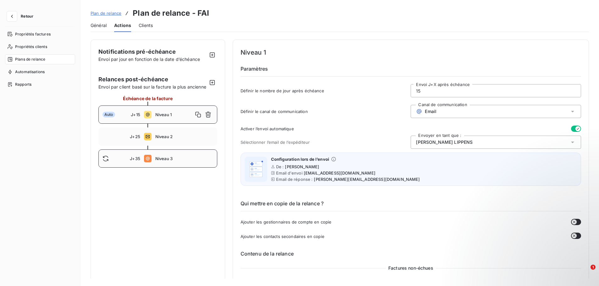
click at [139, 161] on span "J+35" at bounding box center [135, 158] width 10 height 5
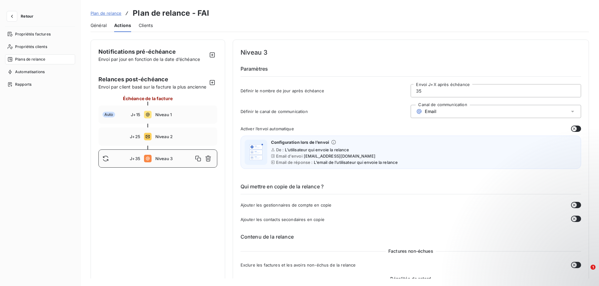
type input "35"
click at [571, 111] on icon at bounding box center [572, 112] width 3 height 2
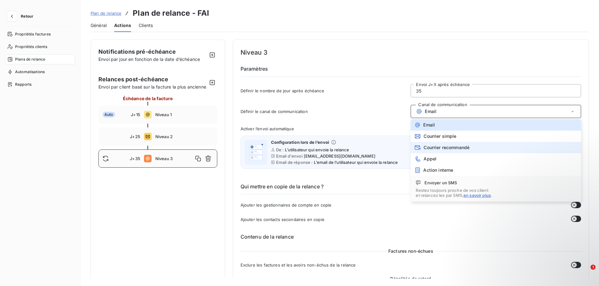
click at [467, 149] on span "Courrier recommandé" at bounding box center [447, 147] width 46 height 5
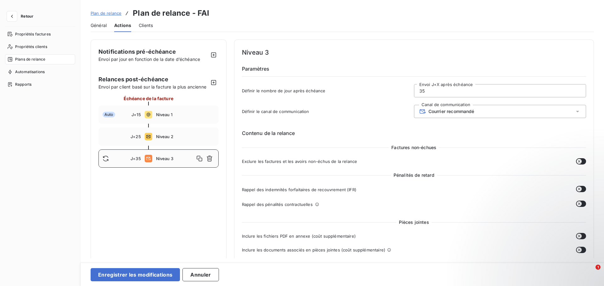
click at [352, 118] on div "Définir le canal de communication Canal de communication Courrier recommandé" at bounding box center [414, 113] width 344 height 17
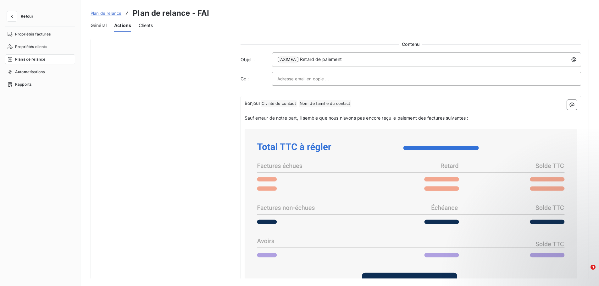
scroll to position [393, 0]
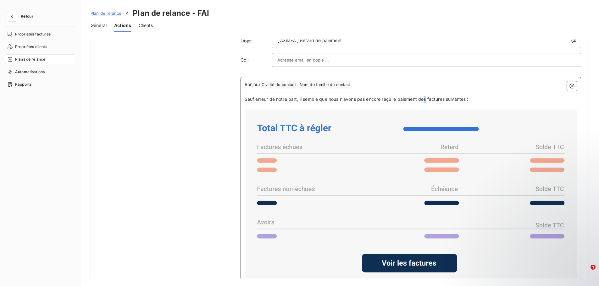
click at [426, 100] on span "Sauf erreur de notre part, il semble que nous n’avons pas encore reçu le paieme…" at bounding box center [357, 99] width 224 height 5
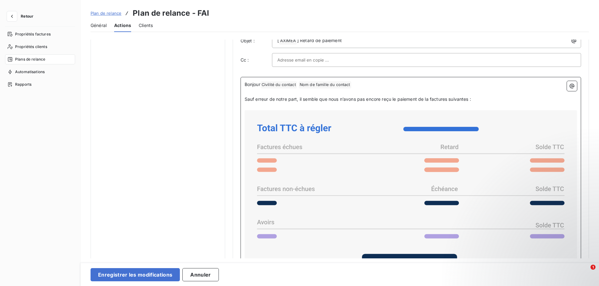
click at [448, 100] on span "Sauf erreur de notre part, il semble que nous n’avons pas encore reçu le paieme…" at bounding box center [358, 99] width 226 height 5
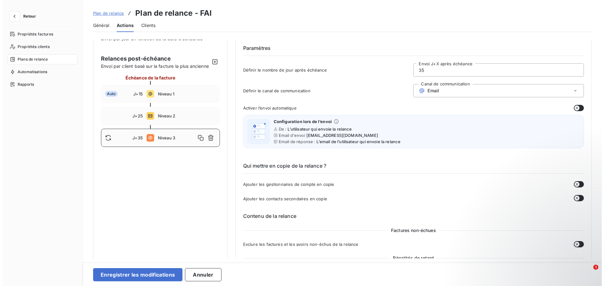
scroll to position [0, 0]
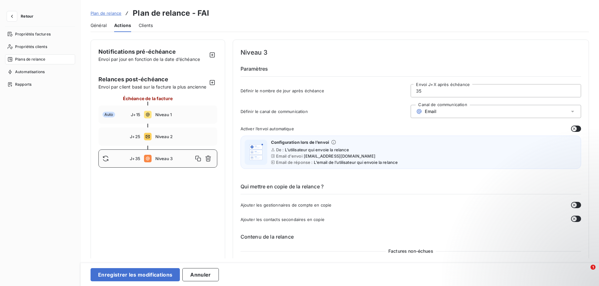
click at [471, 112] on div "Email" at bounding box center [496, 111] width 170 height 13
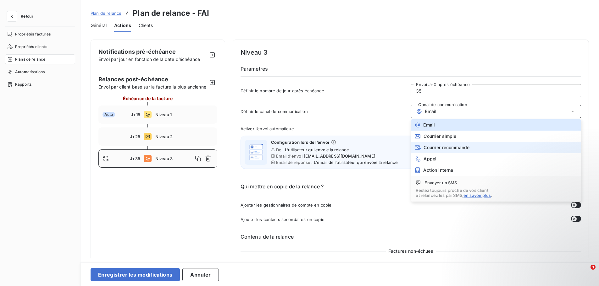
click at [452, 150] on span "Courrier recommandé" at bounding box center [447, 147] width 46 height 5
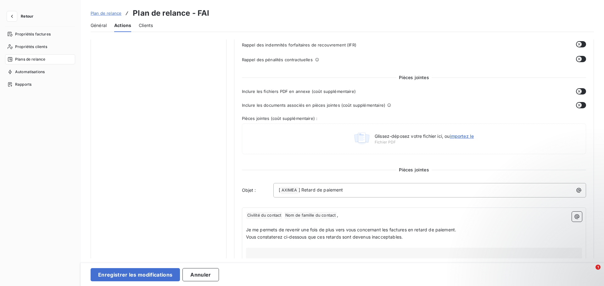
scroll to position [252, 0]
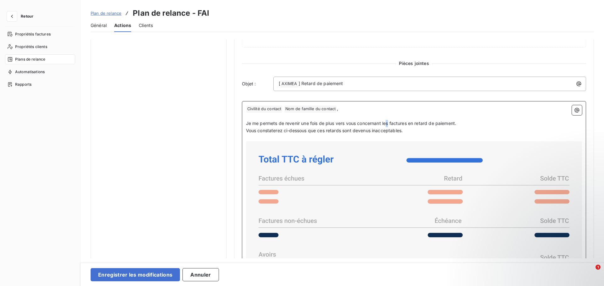
click at [389, 125] on span "Je me permets de revenir une fois de plus vers vous concernant les factures en …" at bounding box center [351, 123] width 210 height 5
click at [369, 137] on p "﻿" at bounding box center [414, 138] width 336 height 7
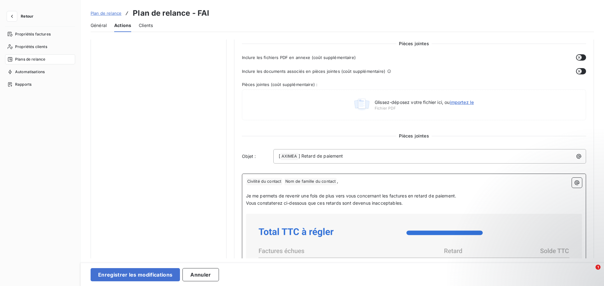
scroll to position [63, 0]
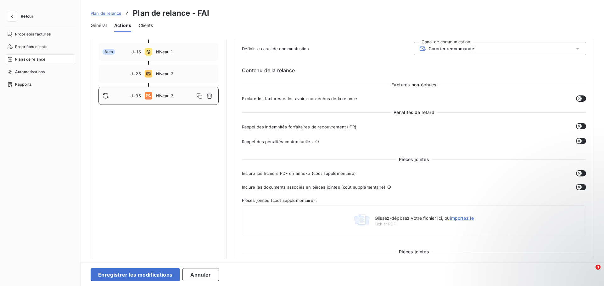
click at [36, 60] on span "Plans de relance" at bounding box center [30, 60] width 30 height 6
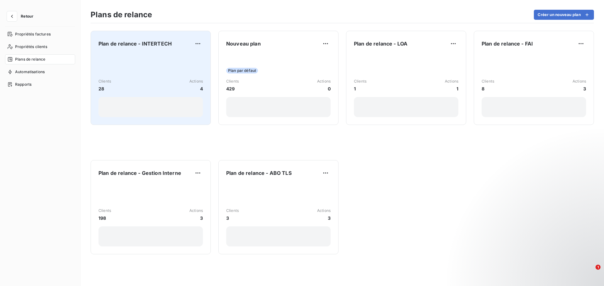
click at [139, 60] on div "Clients 28 Actions 4" at bounding box center [150, 86] width 104 height 64
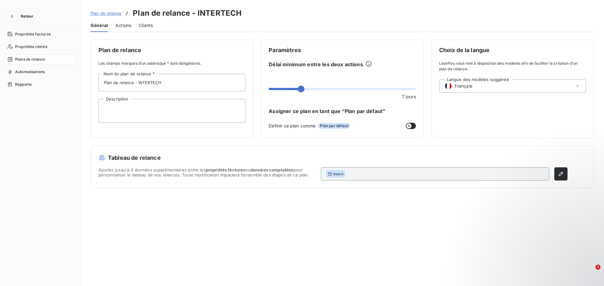
click at [120, 27] on span "Actions" at bounding box center [123, 25] width 16 height 6
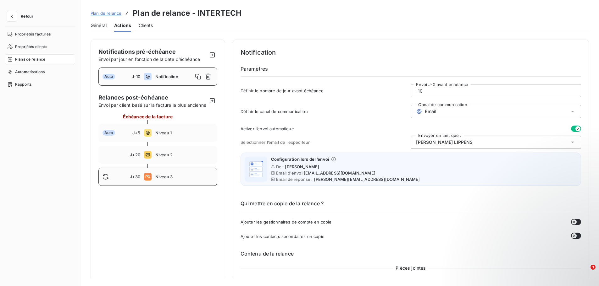
click at [185, 180] on div "J+30 Niveau 3" at bounding box center [157, 177] width 119 height 18
type input "30"
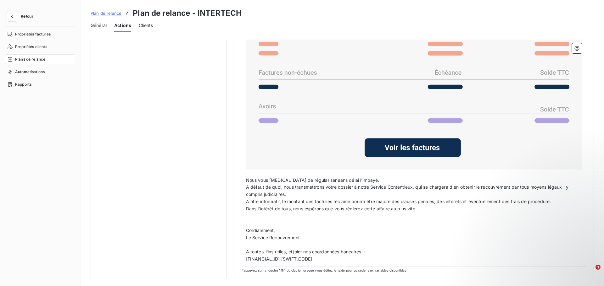
scroll to position [395, 0]
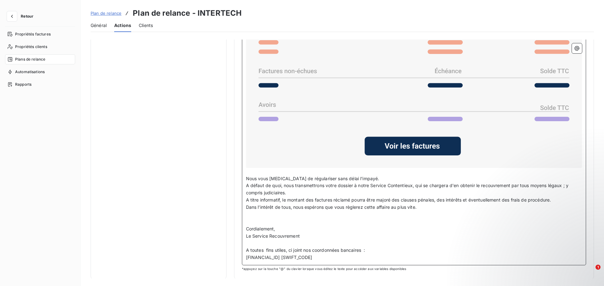
drag, startPoint x: 365, startPoint y: 259, endPoint x: 246, endPoint y: 178, distance: 143.9
click at [246, 177] on div "Nom de famille du contact ﻿ , ﻿ Nous nous permettons de revenir une fois de plu…" at bounding box center [414, 111] width 336 height 299
copy div "Nous vous [MEDICAL_DATA] de régulariser sans délai l'impayé. A défaut de quoi, …"
click at [26, 59] on span "Plans de relance" at bounding box center [30, 60] width 30 height 6
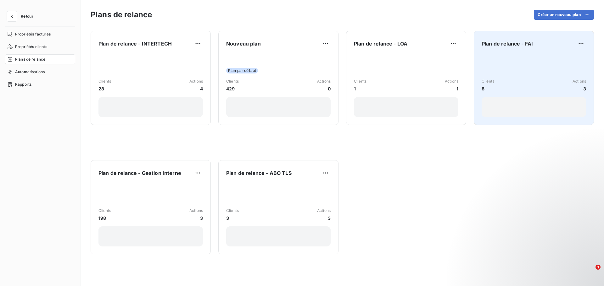
click at [531, 68] on div "Clients 8 Actions 3" at bounding box center [533, 86] width 104 height 64
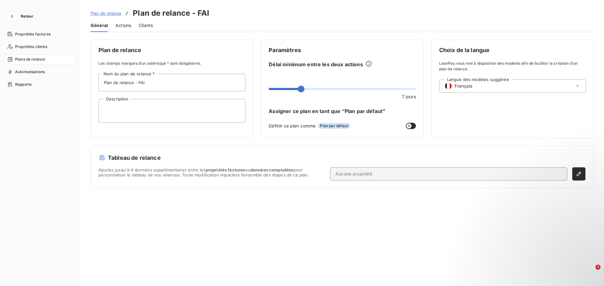
click at [123, 25] on span "Actions" at bounding box center [123, 25] width 16 height 6
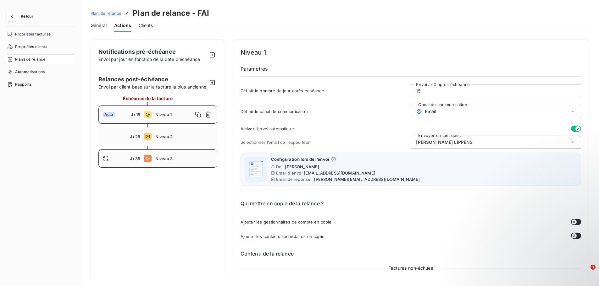
click at [163, 168] on div "J+35 Niveau 3" at bounding box center [157, 159] width 119 height 18
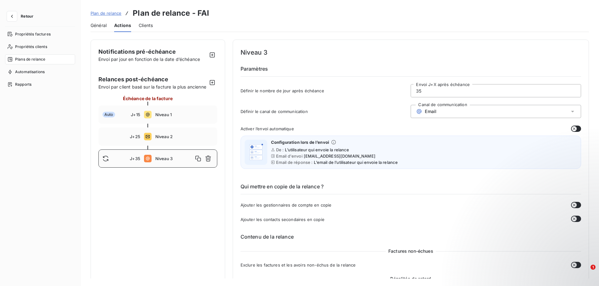
type input "35"
click at [454, 109] on div "Email" at bounding box center [496, 111] width 170 height 13
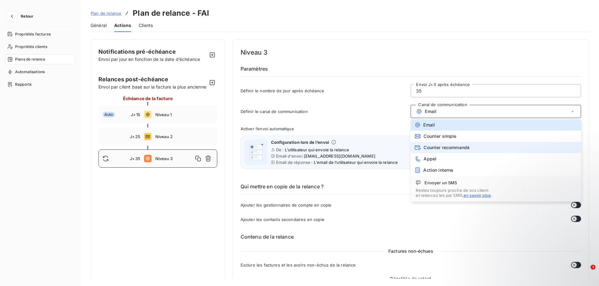
click at [450, 148] on span "Courrier recommandé" at bounding box center [447, 147] width 46 height 5
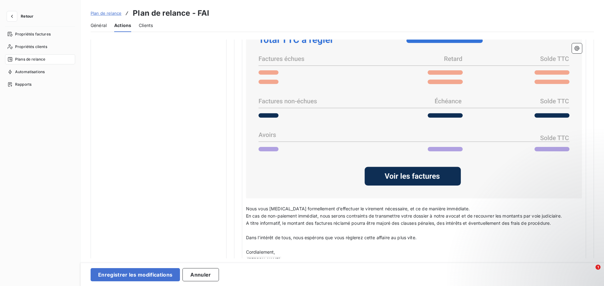
scroll to position [393, 0]
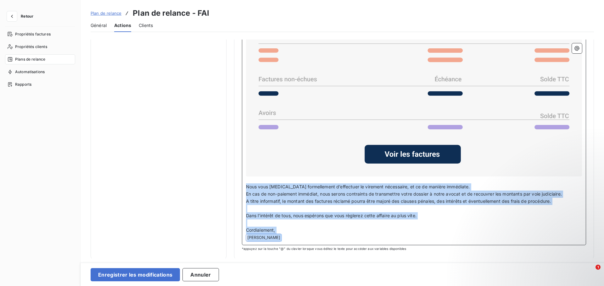
drag, startPoint x: 287, startPoint y: 238, endPoint x: 239, endPoint y: 187, distance: 69.8
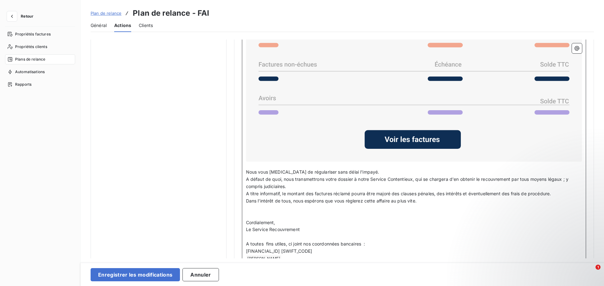
scroll to position [429, 0]
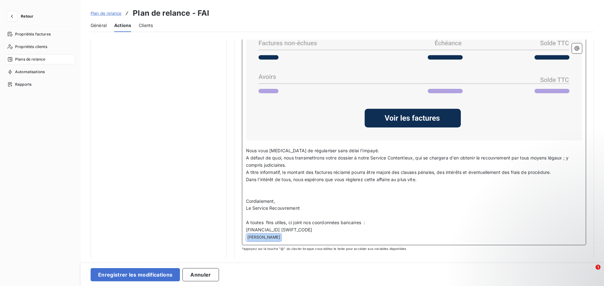
drag, startPoint x: 287, startPoint y: 236, endPoint x: 245, endPoint y: 236, distance: 41.5
click at [246, 236] on p "﻿ [PERSON_NAME] ﻿ ﻿" at bounding box center [414, 238] width 336 height 8
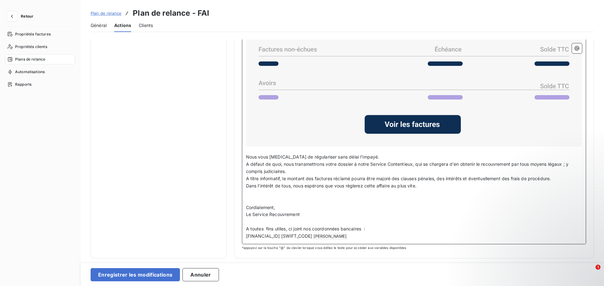
scroll to position [422, 0]
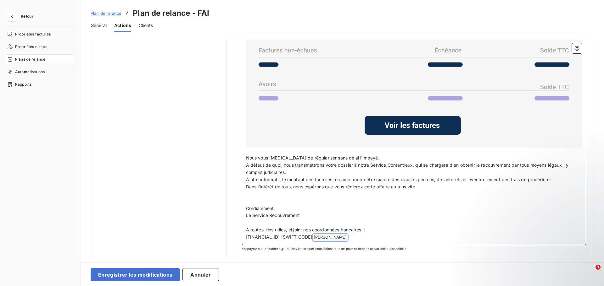
drag, startPoint x: 378, startPoint y: 234, endPoint x: 360, endPoint y: 234, distance: 17.9
click at [360, 234] on p "[FINANCIAL_ID] [SWIFT_CODE] [PERSON_NAME] ﻿ ﻿" at bounding box center [414, 238] width 336 height 8
drag, startPoint x: 266, startPoint y: 212, endPoint x: 243, endPoint y: 159, distance: 57.9
click at [243, 159] on div "﻿ Civilité du contact ﻿ Nom de famille du contact ﻿ , ﻿ Je me permets de reveni…" at bounding box center [414, 88] width 344 height 315
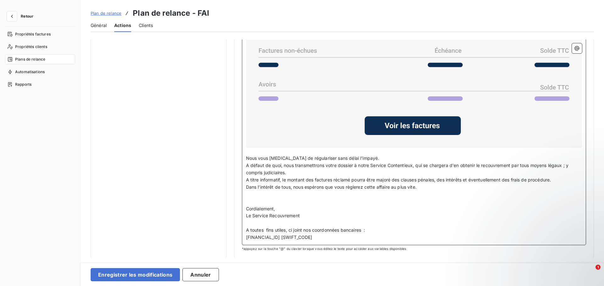
click at [358, 206] on p "Cordialement," at bounding box center [414, 209] width 336 height 7
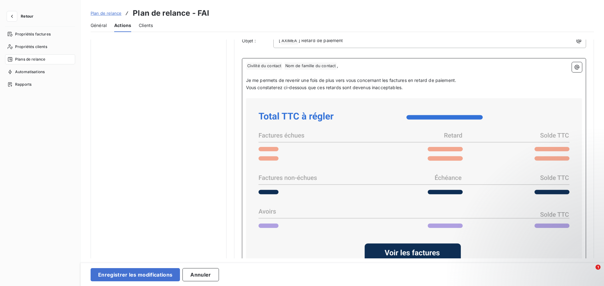
scroll to position [265, 0]
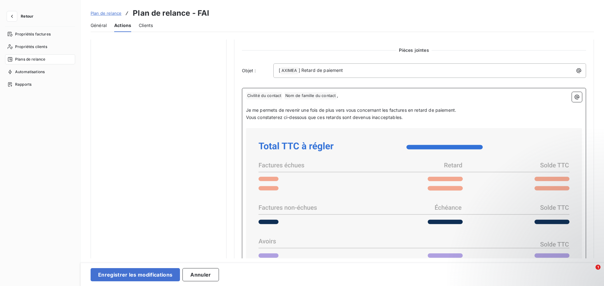
click at [383, 111] on span "Je me permets de revenir une fois de plus vers vous concernant les factures en …" at bounding box center [351, 110] width 210 height 5
click at [396, 111] on span "Je me permets de revenir une fois de plus vers vous concernant de les factures …" at bounding box center [354, 110] width 217 height 5
click at [411, 110] on span "Je me permets de revenir une fois de plus vers vous concernant de la factures e…" at bounding box center [353, 110] width 215 height 5
drag, startPoint x: 404, startPoint y: 118, endPoint x: 212, endPoint y: 117, distance: 192.4
click at [212, 117] on div "Notifications pré-échéance Envoi par jour en fonction de la date d’échéance Rel…" at bounding box center [342, 96] width 503 height 642
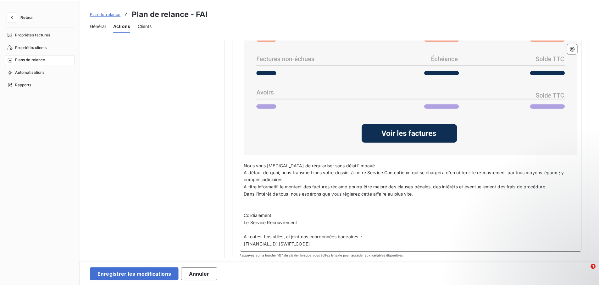
scroll to position [415, 0]
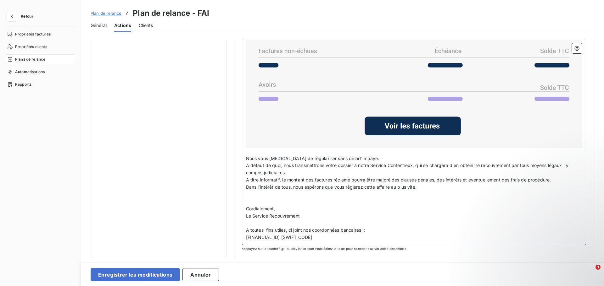
click at [291, 158] on span "Nous vous [MEDICAL_DATA] de régulariser sans délai l'impayé." at bounding box center [312, 158] width 133 height 5
click at [293, 174] on p "A défaut de quoi, nous transmettrons votre dossier à notre Service Contentieux,…" at bounding box center [414, 169] width 336 height 14
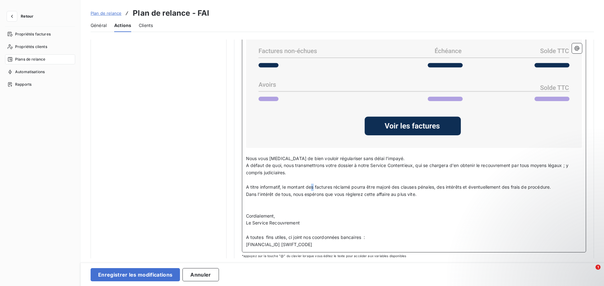
click at [313, 187] on span "A titre informatif, le montant des factures réclamé pourra être majoré des clau…" at bounding box center [398, 187] width 305 height 5
click at [334, 187] on span "A titre informatif, le montant de la factures réclamé pourra être majoré des cl…" at bounding box center [399, 187] width 307 height 5
click at [132, 276] on button "Enregistrer les modifications" at bounding box center [135, 275] width 89 height 13
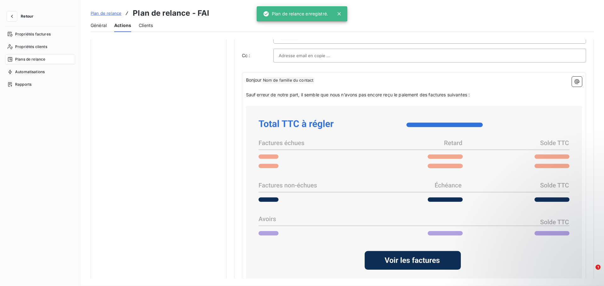
scroll to position [0, 0]
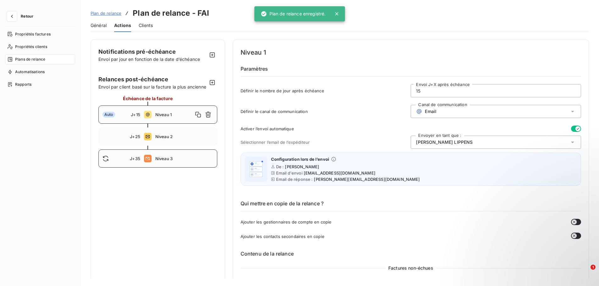
click at [173, 161] on span "Niveau 3" at bounding box center [184, 158] width 58 height 5
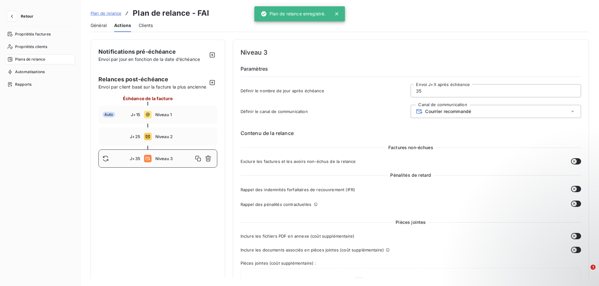
type input "35"
click at [31, 15] on span "Retour" at bounding box center [27, 16] width 13 height 4
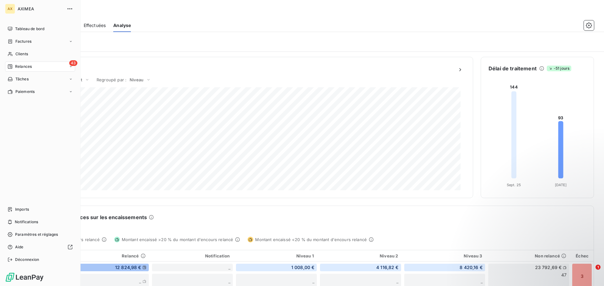
click at [21, 66] on span "Relances" at bounding box center [23, 67] width 17 height 6
click at [27, 69] on span "Relances" at bounding box center [23, 67] width 17 height 6
click at [28, 78] on span "À effectuer" at bounding box center [25, 79] width 20 height 6
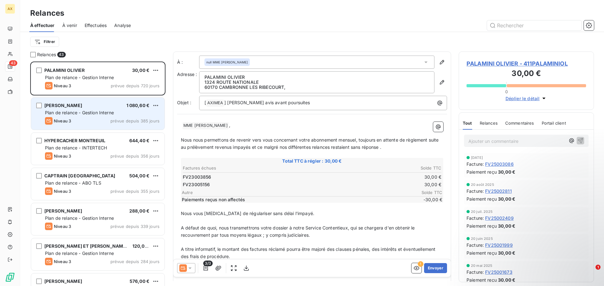
scroll to position [220, 130]
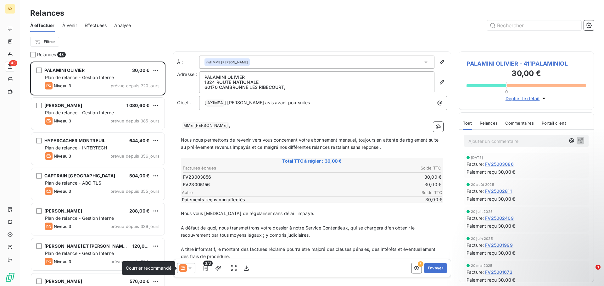
click at [185, 269] on icon at bounding box center [183, 268] width 5 height 3
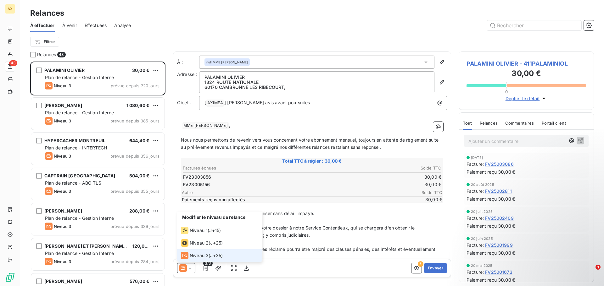
click at [189, 254] on div "Niveau 3" at bounding box center [195, 256] width 28 height 8
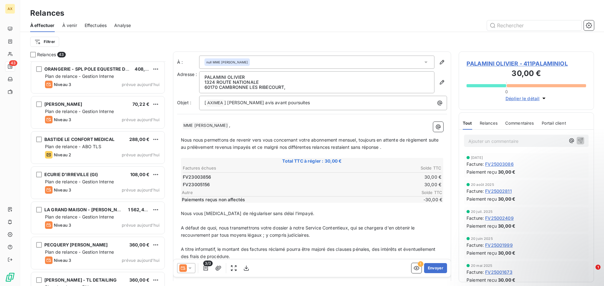
scroll to position [1226, 0]
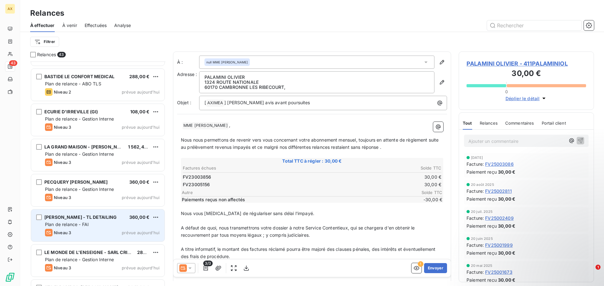
click at [80, 226] on span "Plan de relance - FAI" at bounding box center [67, 224] width 44 height 5
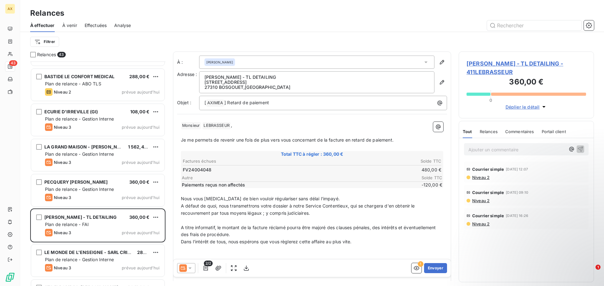
click at [492, 133] on span "Relances" at bounding box center [488, 131] width 18 height 5
click at [322, 140] on span "Je me permets de revenir une fois de plus vers vous concernant de la facture en…" at bounding box center [287, 139] width 213 height 5
click at [248, 145] on p "﻿" at bounding box center [312, 147] width 262 height 7
click at [433, 269] on button "Envoyer" at bounding box center [435, 268] width 23 height 10
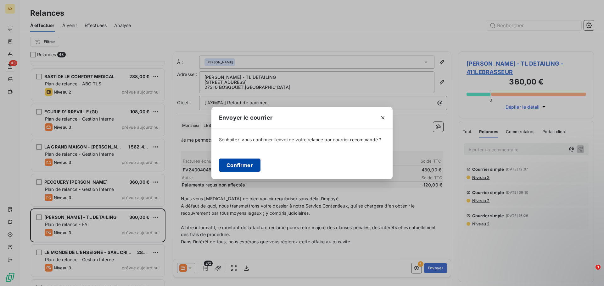
click at [242, 164] on button "Confirmer" at bounding box center [240, 165] width 42 height 13
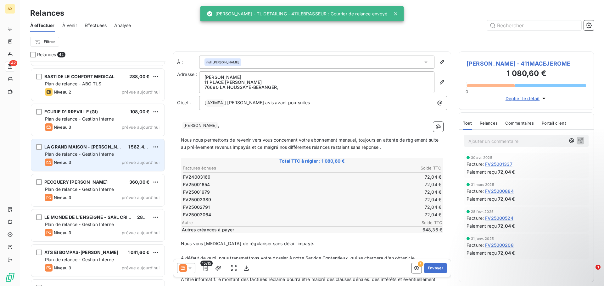
click at [72, 163] on div "Niveau 3 prévue aujourd’hui" at bounding box center [102, 163] width 114 height 8
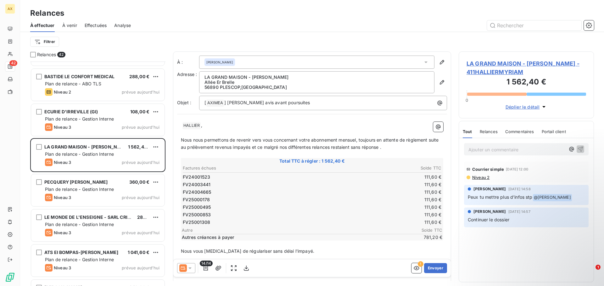
click at [484, 131] on span "Relances" at bounding box center [488, 131] width 18 height 5
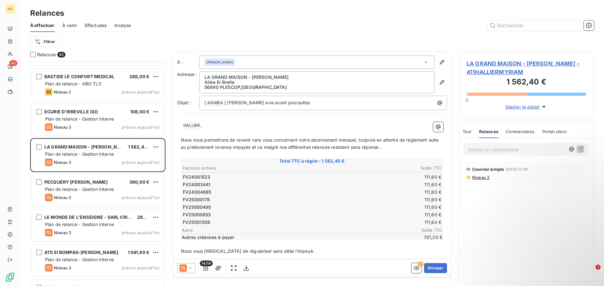
drag, startPoint x: 521, startPoint y: 130, endPoint x: 488, endPoint y: 132, distance: 33.1
click at [519, 130] on span "Commentaires" at bounding box center [520, 131] width 29 height 5
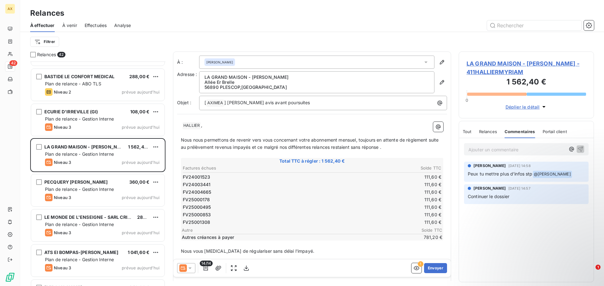
click at [546, 134] on span "Portail client" at bounding box center [554, 131] width 24 height 5
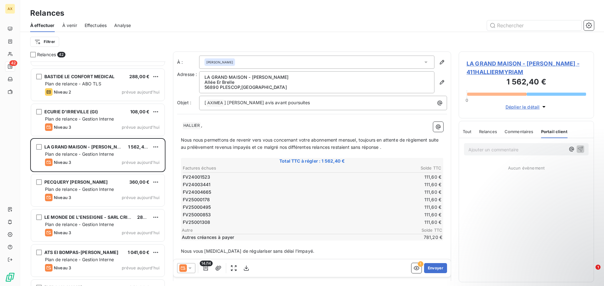
click at [471, 133] on span "Tout" at bounding box center [466, 131] width 9 height 5
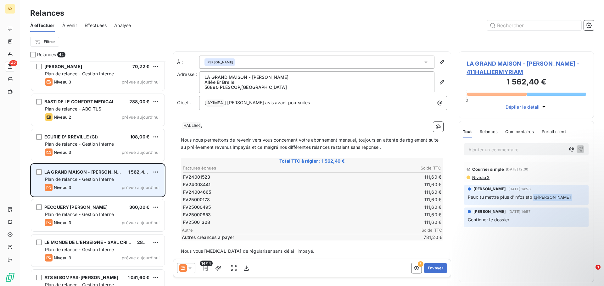
scroll to position [1195, 0]
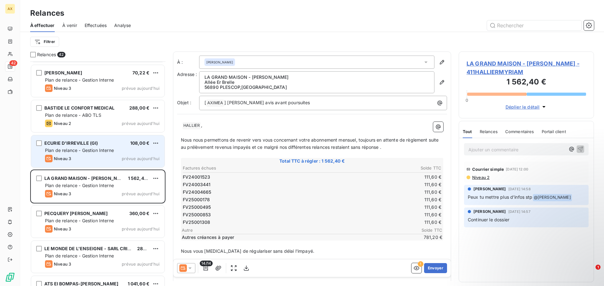
click at [62, 151] on span "Plan de relance - Gestion Interne" at bounding box center [79, 150] width 69 height 5
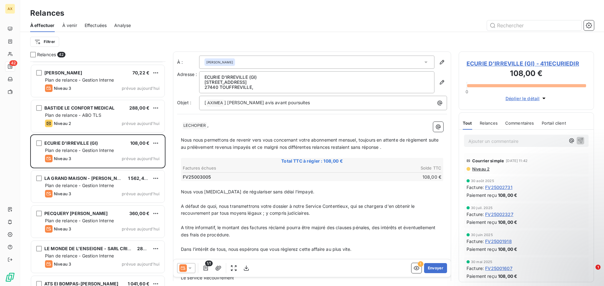
click at [483, 124] on span "Relances" at bounding box center [488, 123] width 18 height 5
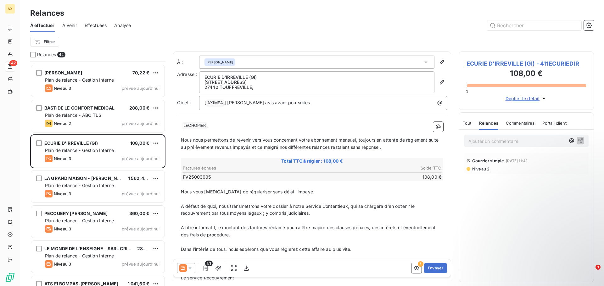
click at [182, 126] on span at bounding box center [181, 125] width 1 height 5
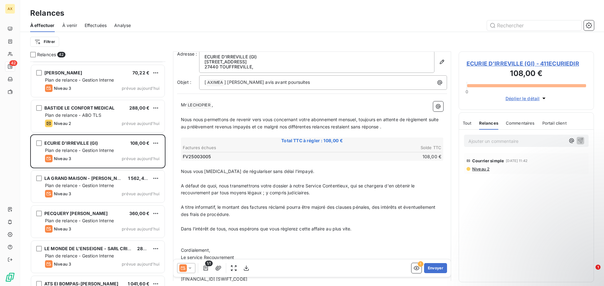
scroll to position [32, 0]
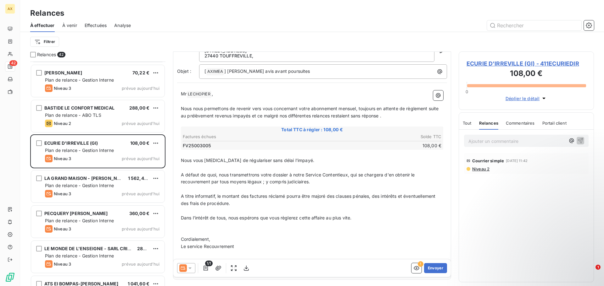
click at [226, 161] on span "Nous vous [MEDICAL_DATA] de régulariser sans délai l'impayé." at bounding box center [247, 160] width 133 height 5
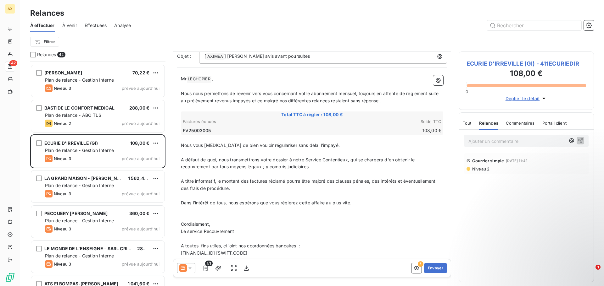
scroll to position [55, 0]
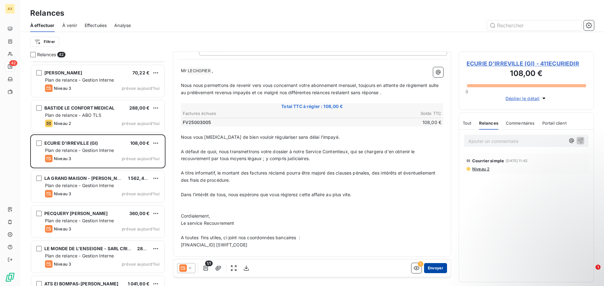
click at [432, 269] on button "Envoyer" at bounding box center [435, 268] width 23 height 10
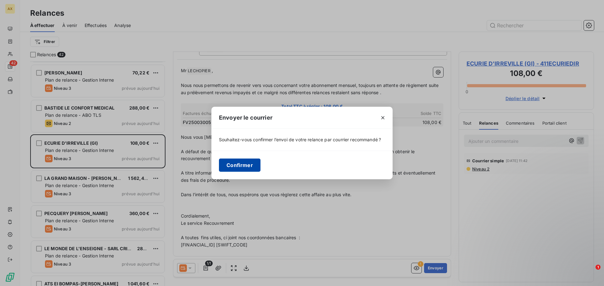
click at [237, 167] on button "Confirmer" at bounding box center [240, 165] width 42 height 13
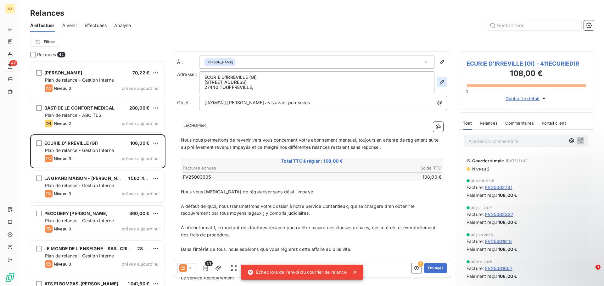
click at [439, 81] on icon "button" at bounding box center [442, 82] width 6 height 6
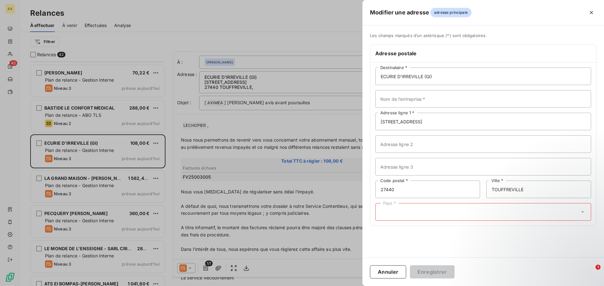
click at [409, 209] on div "Pays *" at bounding box center [483, 212] width 216 height 18
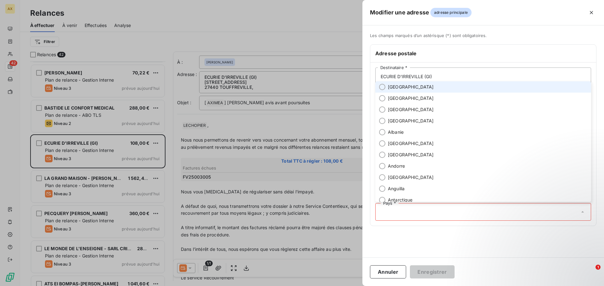
click at [398, 85] on span "[GEOGRAPHIC_DATA]" at bounding box center [411, 87] width 46 height 6
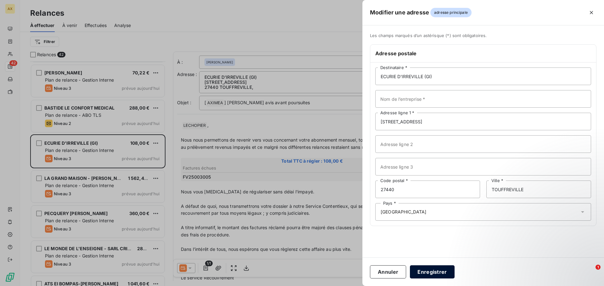
click at [426, 274] on button "Enregistrer" at bounding box center [432, 272] width 45 height 13
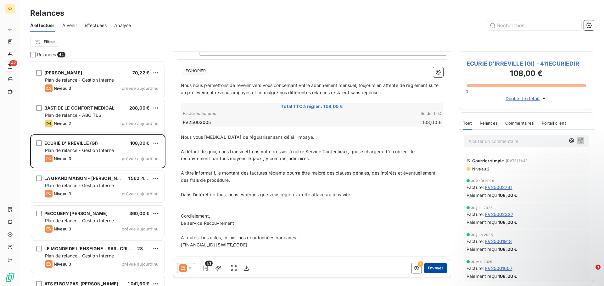
click at [434, 270] on button "Envoyer" at bounding box center [435, 268] width 23 height 10
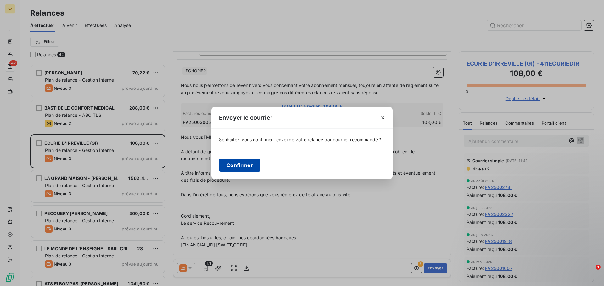
click at [235, 167] on button "Confirmer" at bounding box center [240, 165] width 42 height 13
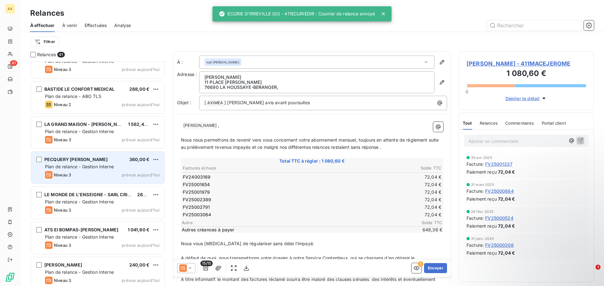
scroll to position [1219, 0]
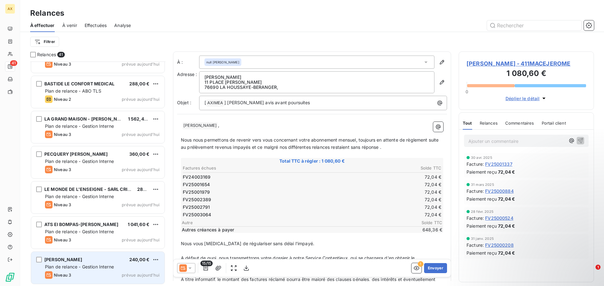
click at [76, 271] on div "[PERSON_NAME] 240,00 € Plan de relance - Gestion Interne Niveau 3 prévue [DATE]" at bounding box center [97, 268] width 133 height 32
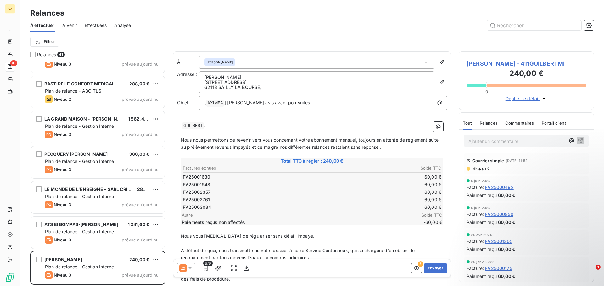
click at [495, 122] on span "Relances" at bounding box center [488, 123] width 18 height 5
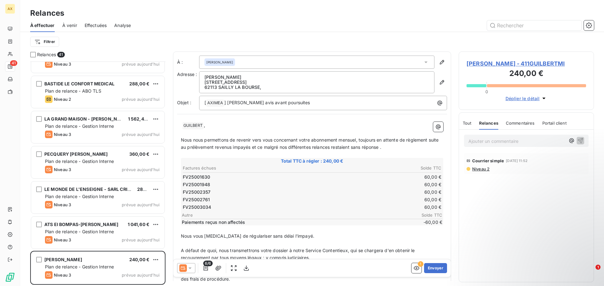
click at [468, 125] on span "Tout" at bounding box center [466, 123] width 9 height 5
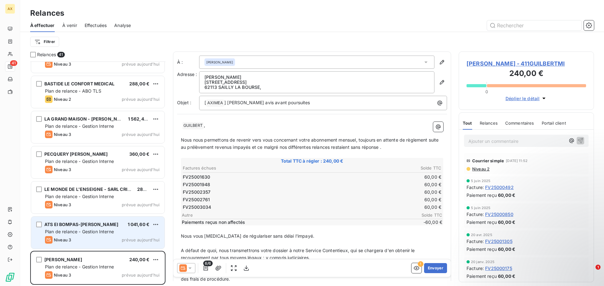
click at [101, 232] on span "Plan de relance - Gestion Interne" at bounding box center [79, 231] width 69 height 5
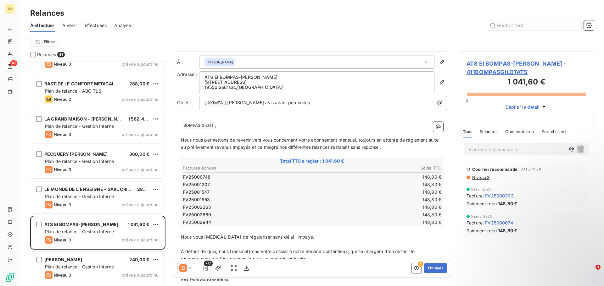
click at [494, 133] on span "Relances" at bounding box center [488, 131] width 18 height 5
click at [468, 133] on span "Tout" at bounding box center [466, 131] width 9 height 5
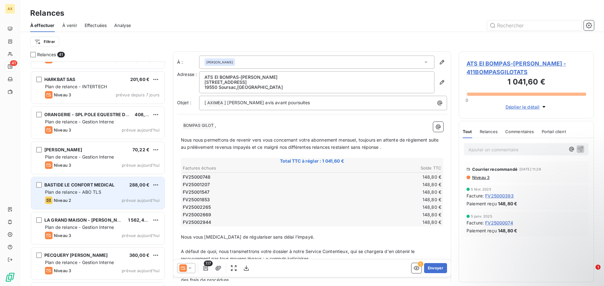
scroll to position [1093, 0]
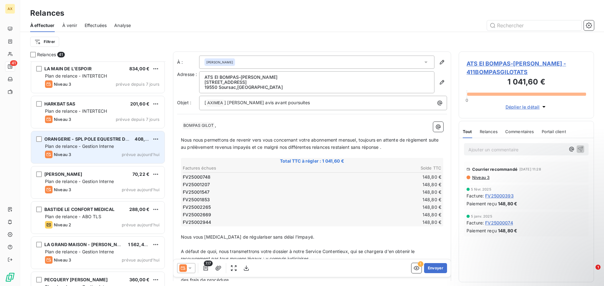
click at [85, 152] on div "Niveau 3 prévue aujourd’hui" at bounding box center [102, 155] width 114 height 8
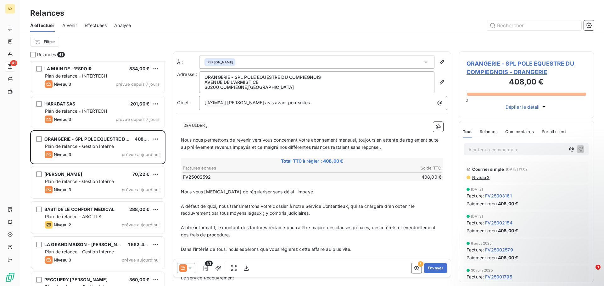
click at [182, 125] on span "DEVULDER ﻿" at bounding box center [193, 125] width 23 height 7
click at [181, 129] on p "DEVULDER ﻿ ," at bounding box center [312, 126] width 262 height 8
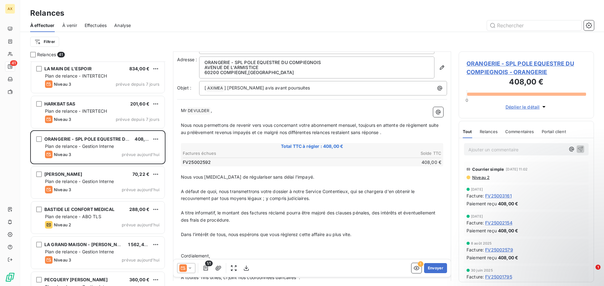
scroll to position [1, 0]
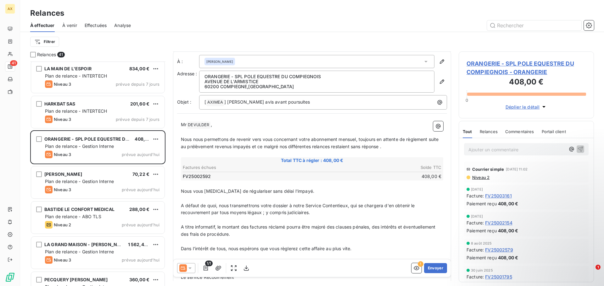
click at [225, 192] on span "Nous vous [MEDICAL_DATA] de régulariser sans délai l'impayé." at bounding box center [247, 191] width 133 height 5
click at [247, 227] on span "A titre informatif, le montant des factures réclamé pourra être majoré des clau…" at bounding box center [309, 230] width 256 height 13
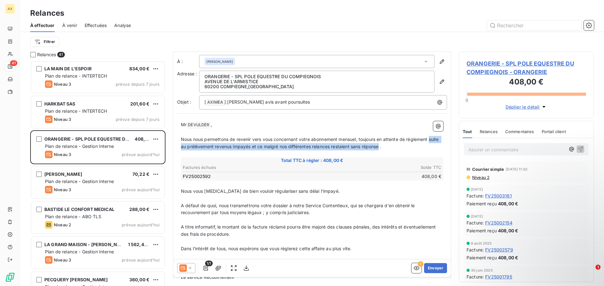
drag, startPoint x: 206, startPoint y: 147, endPoint x: 390, endPoint y: 148, distance: 183.9
click at [391, 149] on span "Nous nous permettons de revenir vers vous concernant votre abonnement mensuel, …" at bounding box center [310, 143] width 259 height 13
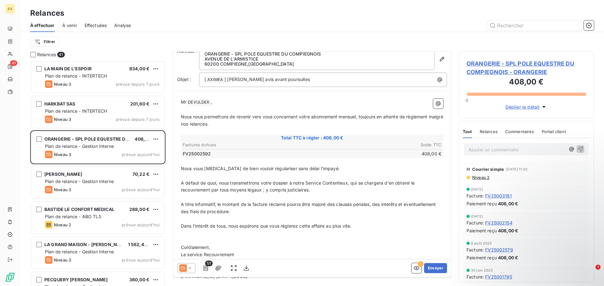
scroll to position [55, 0]
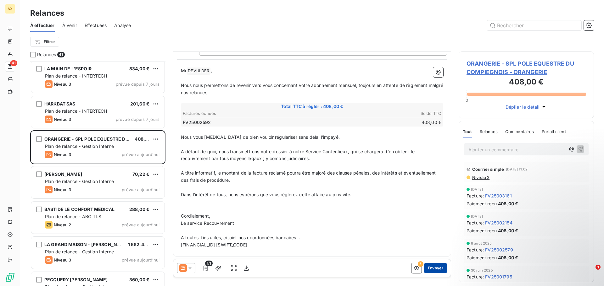
click at [432, 269] on button "Envoyer" at bounding box center [435, 268] width 23 height 10
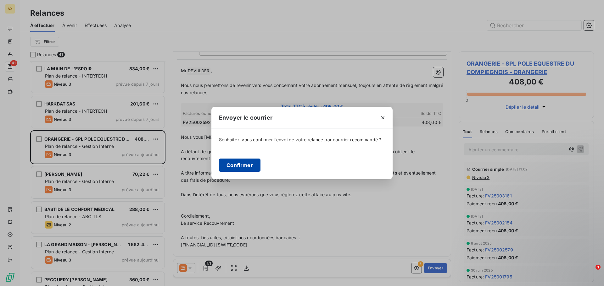
click at [242, 166] on button "Confirmer" at bounding box center [240, 165] width 42 height 13
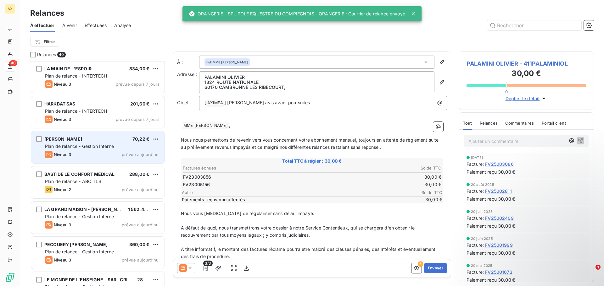
click at [73, 145] on span "Plan de relance - Gestion Interne" at bounding box center [79, 146] width 69 height 5
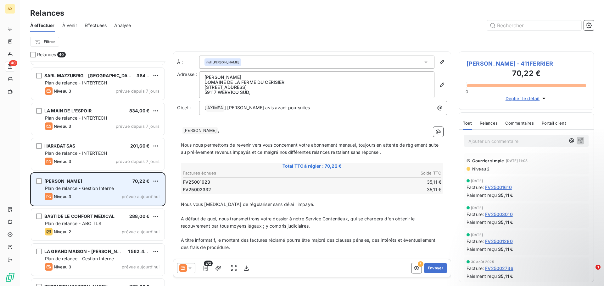
scroll to position [1031, 0]
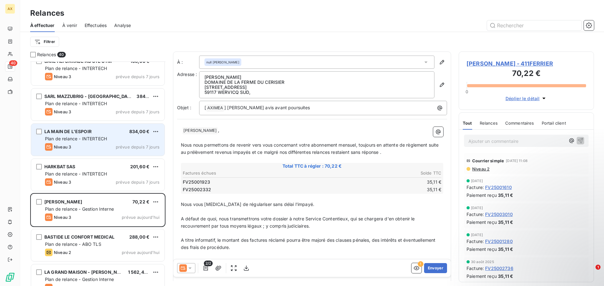
click at [75, 142] on div "LA MAIN DE L'ESPOIR 834,00 € Plan de relance - INTERTECH Niveau 3 prévue depuis…" at bounding box center [97, 140] width 133 height 32
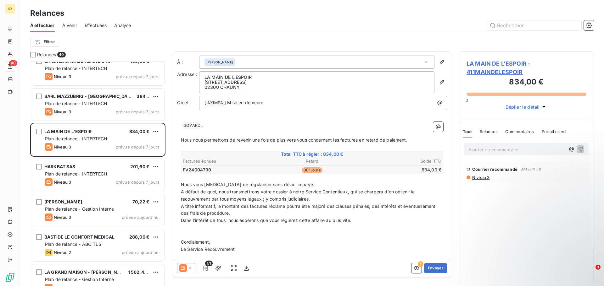
click at [484, 131] on span "Relances" at bounding box center [488, 131] width 18 height 5
click at [468, 132] on span "Tout" at bounding box center [466, 131] width 9 height 5
click at [484, 175] on span "Niveau 3" at bounding box center [480, 177] width 18 height 5
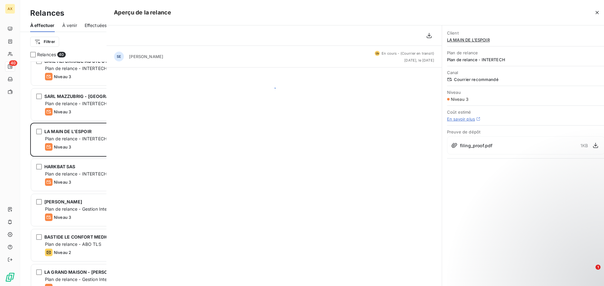
scroll to position [220, 130]
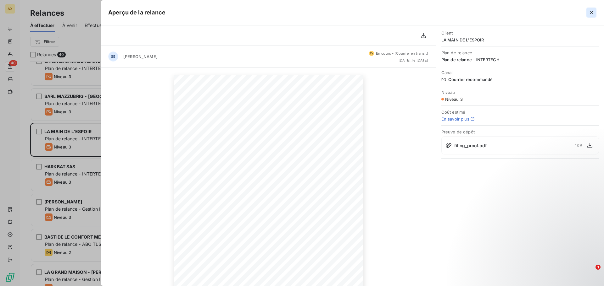
click at [590, 13] on icon "button" at bounding box center [591, 12] width 3 height 3
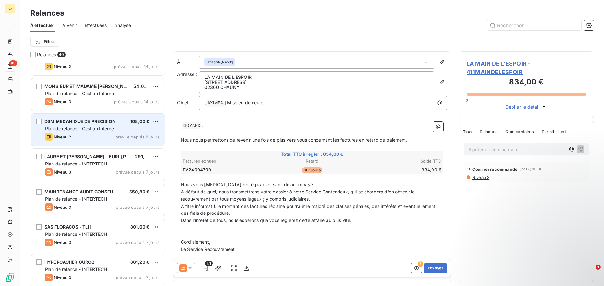
scroll to position [622, 0]
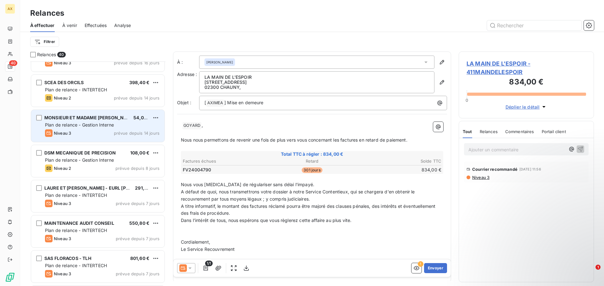
click at [87, 132] on div "Niveau 3 prévue depuis 14 jours" at bounding box center [102, 134] width 114 height 8
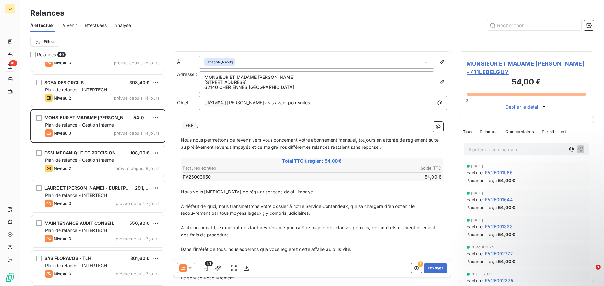
click at [489, 133] on span "Relances" at bounding box center [488, 131] width 18 height 5
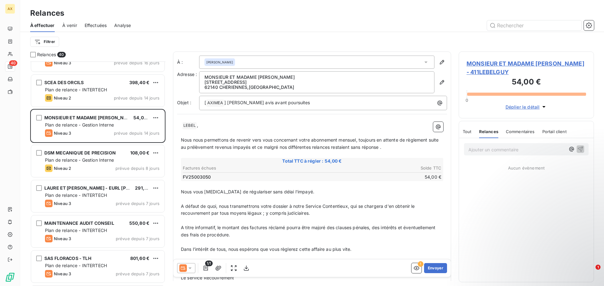
click at [470, 133] on span "Tout" at bounding box center [466, 131] width 9 height 5
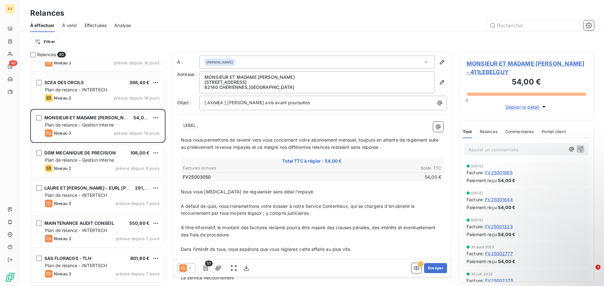
click at [190, 269] on icon at bounding box center [189, 269] width 3 height 2
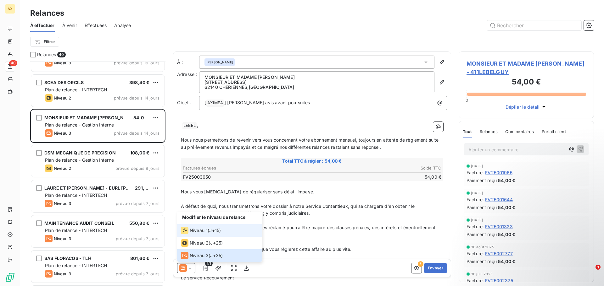
click at [198, 230] on span "Niveau 1" at bounding box center [199, 231] width 18 height 6
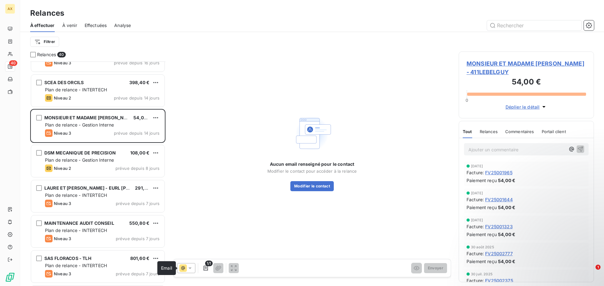
click at [185, 269] on icon at bounding box center [183, 269] width 8 height 8
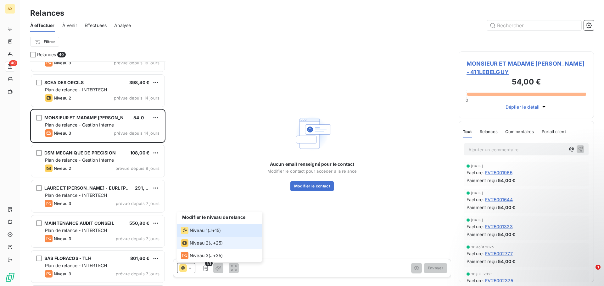
click at [196, 244] on span "Niveau 2" at bounding box center [199, 243] width 19 height 6
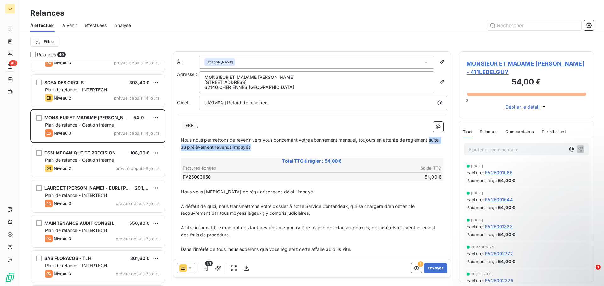
drag, startPoint x: 262, startPoint y: 150, endPoint x: 181, endPoint y: 148, distance: 81.5
click at [181, 148] on p "Nous nous permettons de revenir vers vous concernant votre abonnement mensuel, …" at bounding box center [312, 144] width 262 height 14
click at [262, 147] on span "Nous nous permettons de revenir vers vous concernant votre abonnement mensuel, …" at bounding box center [310, 143] width 259 height 13
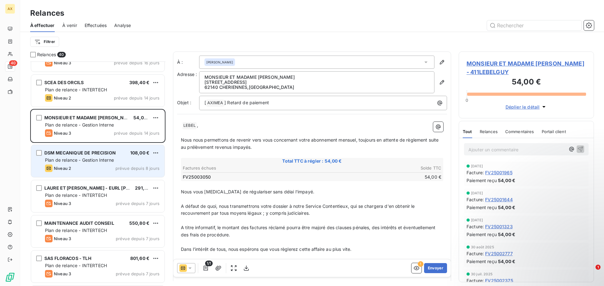
click at [82, 169] on div "Niveau 2 prévue depuis 8 jours" at bounding box center [102, 169] width 114 height 8
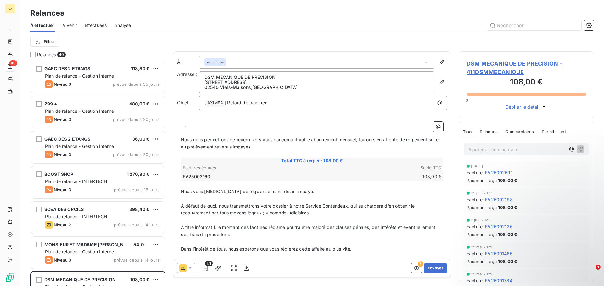
scroll to position [503, 0]
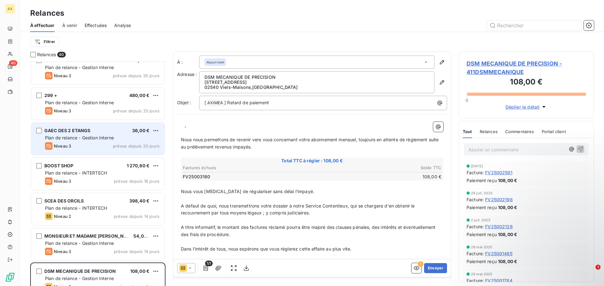
click at [71, 141] on div "GAEC DES 2 ETANGS 36,00 € Plan de relance - Gestion Interne Niveau 3 prévue dep…" at bounding box center [97, 139] width 133 height 32
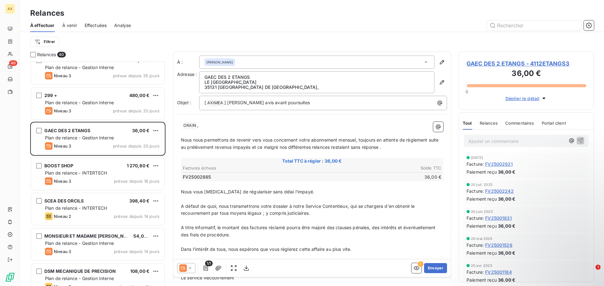
click at [187, 270] on icon at bounding box center [190, 268] width 6 height 6
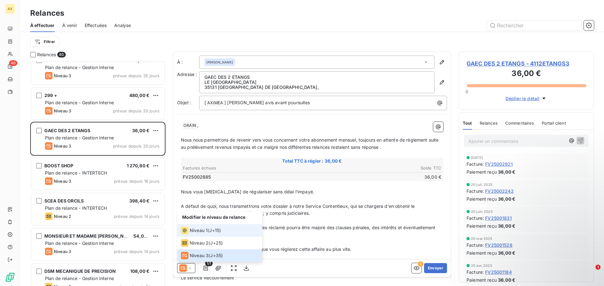
click at [202, 233] on span "Niveau 1" at bounding box center [199, 231] width 18 height 6
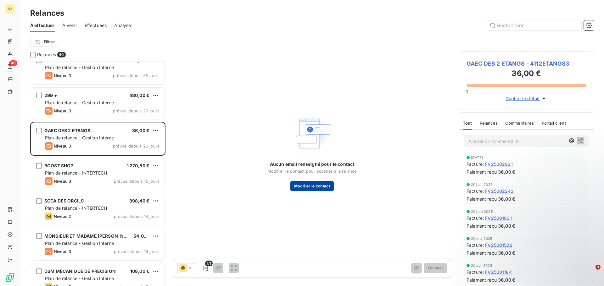
click at [314, 186] on button "Modifier le contact" at bounding box center [311, 186] width 43 height 10
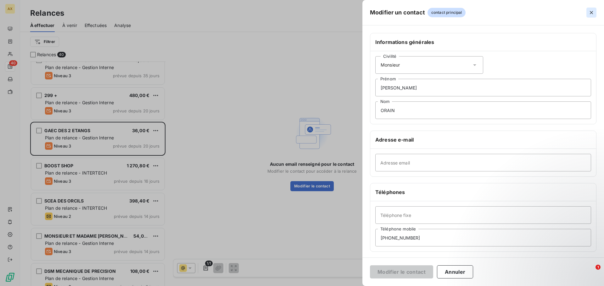
click at [592, 14] on icon "button" at bounding box center [591, 12] width 6 height 6
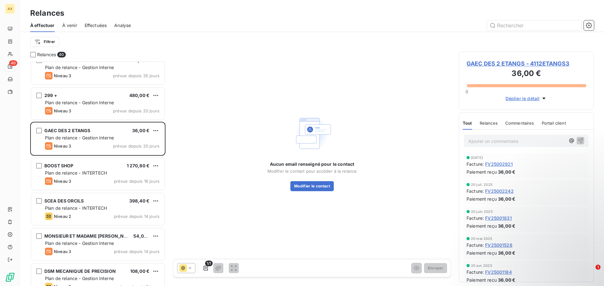
click at [186, 268] on icon at bounding box center [183, 269] width 8 height 8
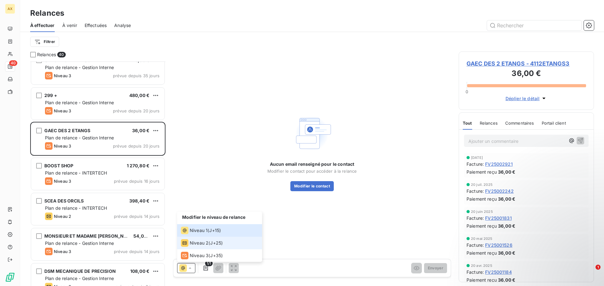
click at [194, 247] on div "Niveau 2" at bounding box center [195, 244] width 28 height 8
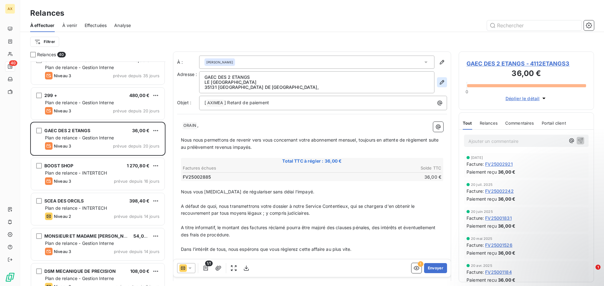
click at [439, 82] on icon "button" at bounding box center [442, 82] width 6 height 6
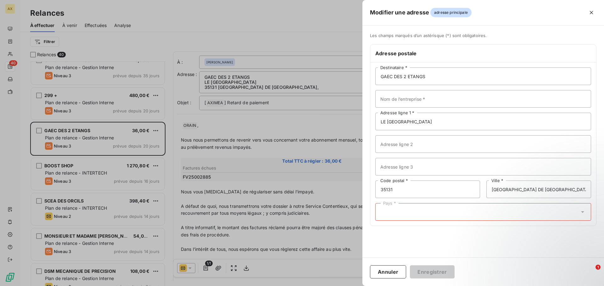
click at [400, 213] on div "Pays *" at bounding box center [483, 212] width 216 height 18
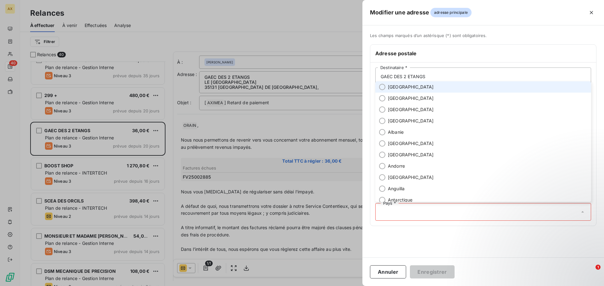
click at [393, 87] on span "[GEOGRAPHIC_DATA]" at bounding box center [411, 87] width 46 height 6
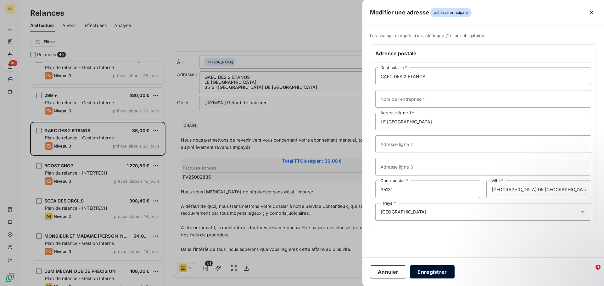
click at [428, 271] on button "Enregistrer" at bounding box center [432, 272] width 45 height 13
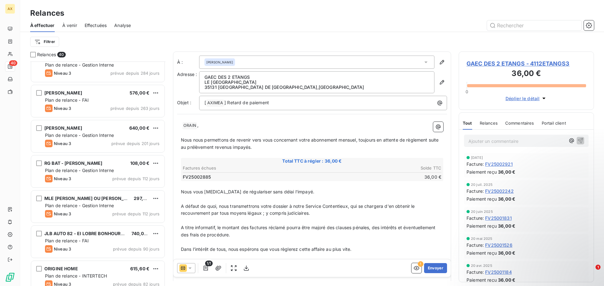
scroll to position [220, 0]
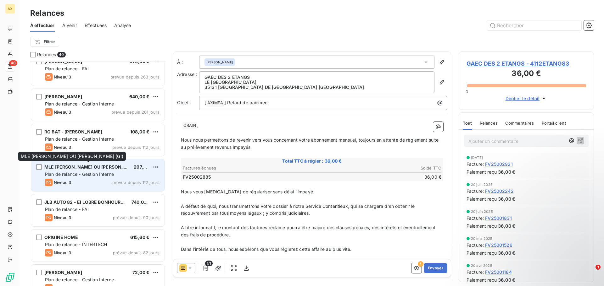
click at [106, 168] on span "MLE [PERSON_NAME] OU [PERSON_NAME] (GI)" at bounding box center [96, 166] width 104 height 5
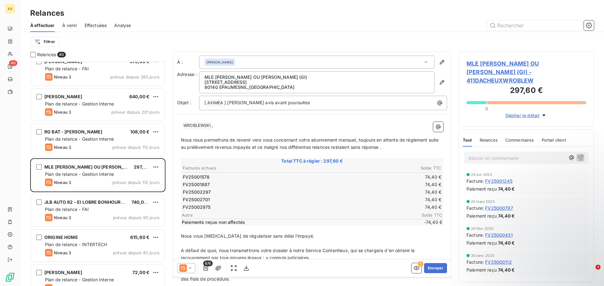
click at [190, 269] on icon at bounding box center [189, 269] width 3 height 2
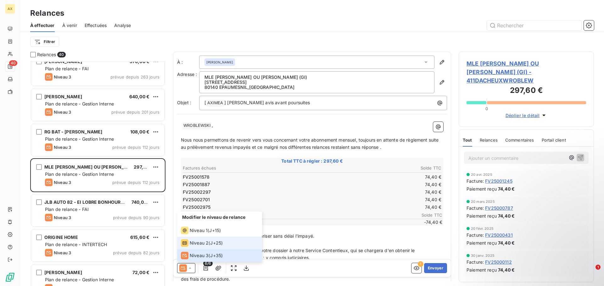
click at [199, 246] on span "Niveau 2" at bounding box center [199, 243] width 19 height 6
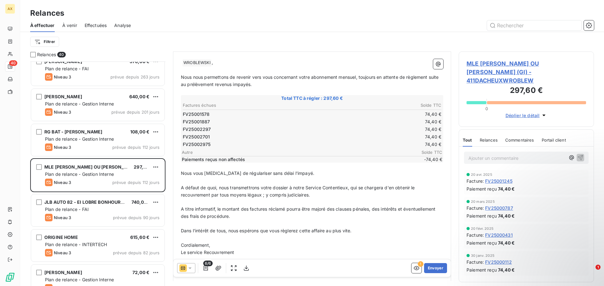
scroll to position [92, 0]
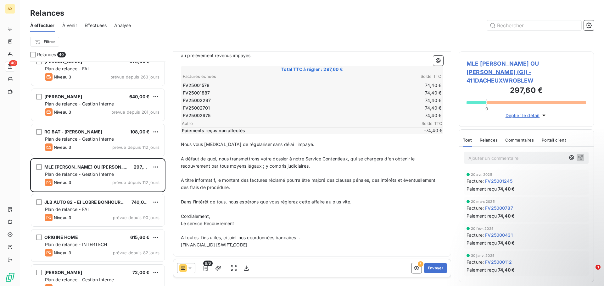
click at [495, 141] on span "Relances" at bounding box center [488, 140] width 18 height 5
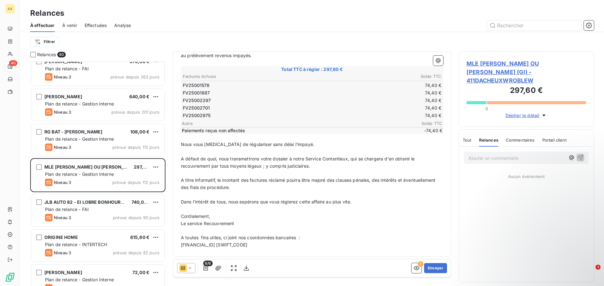
click at [472, 142] on div "Tout Relances Commentaires Portail client" at bounding box center [514, 140] width 104 height 13
drag, startPoint x: 462, startPoint y: 141, endPoint x: 467, endPoint y: 141, distance: 4.1
click at [463, 141] on span "Tout" at bounding box center [466, 140] width 9 height 5
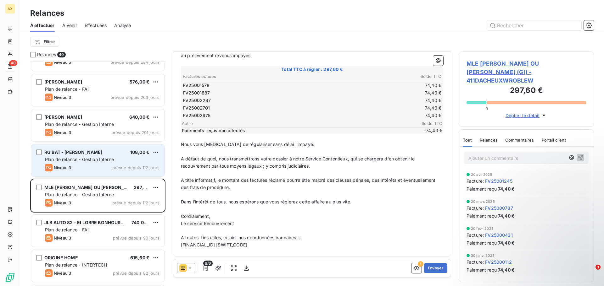
scroll to position [189, 0]
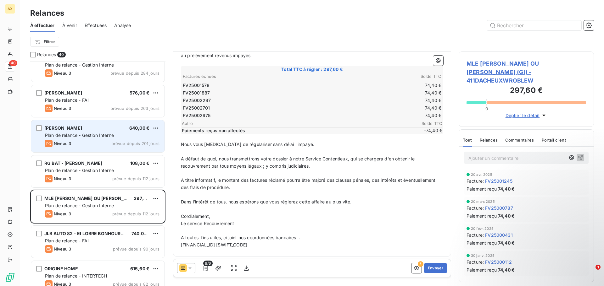
click at [108, 137] on span "Plan de relance - Gestion Interne" at bounding box center [79, 135] width 69 height 5
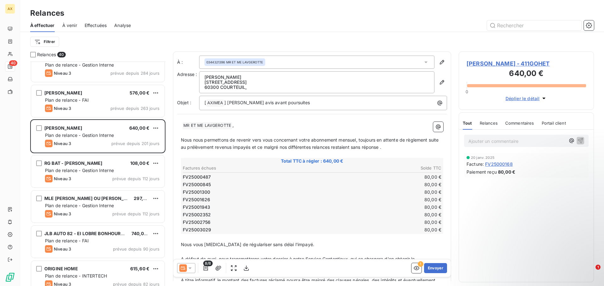
click at [495, 125] on span "Relances" at bounding box center [488, 123] width 18 height 5
click at [464, 125] on span "Tout" at bounding box center [466, 123] width 9 height 5
click at [484, 124] on span "Relances" at bounding box center [488, 123] width 18 height 5
click at [469, 123] on span "Tout" at bounding box center [466, 123] width 9 height 5
click at [439, 81] on icon "button" at bounding box center [442, 82] width 6 height 6
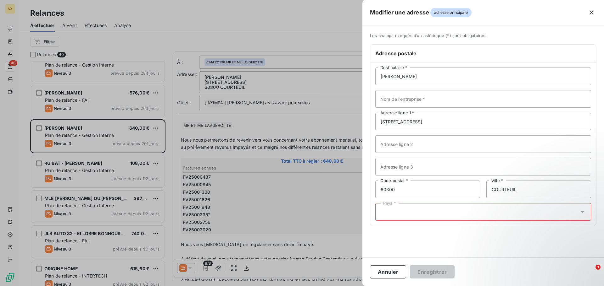
click at [404, 210] on div "Pays *" at bounding box center [483, 212] width 216 height 18
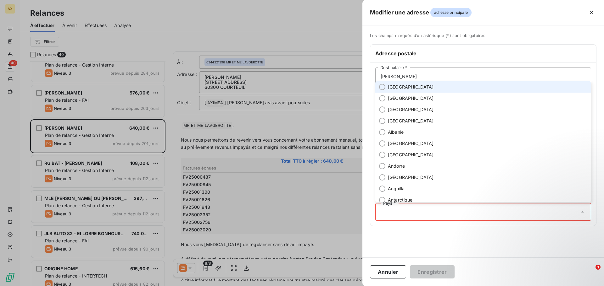
click at [396, 88] on span "[GEOGRAPHIC_DATA]" at bounding box center [411, 87] width 46 height 6
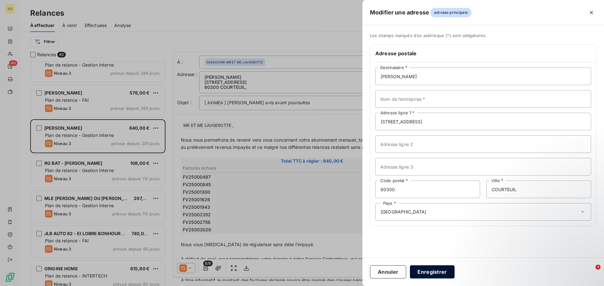
click at [429, 273] on button "Enregistrer" at bounding box center [432, 272] width 45 height 13
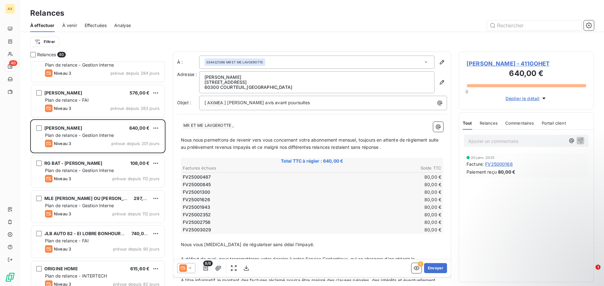
click at [277, 62] on div "0344321396 MR ET ME LAVGEROTTE" at bounding box center [316, 62] width 235 height 13
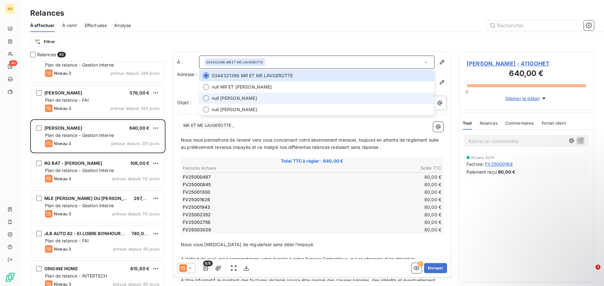
click at [282, 99] on span "null [PERSON_NAME]" at bounding box center [321, 98] width 219 height 6
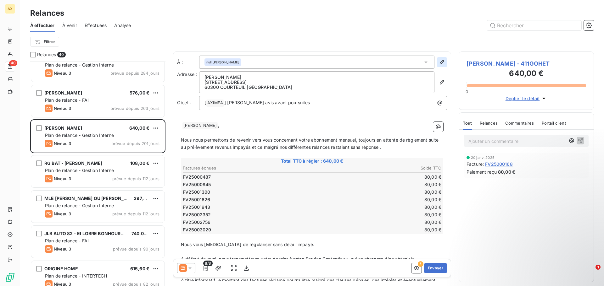
click at [440, 60] on icon "button" at bounding box center [442, 62] width 4 height 4
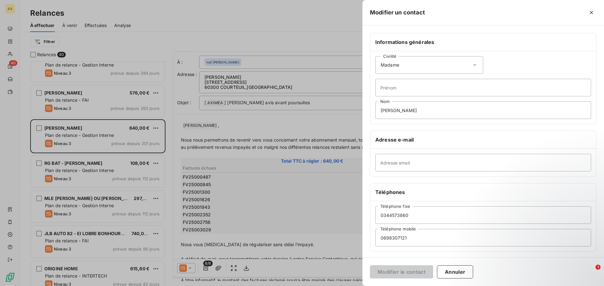
click at [413, 64] on div "Civilité Madame" at bounding box center [429, 65] width 108 height 18
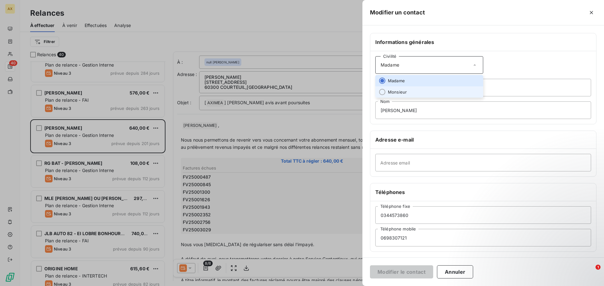
click at [413, 92] on li "Monsieur" at bounding box center [429, 91] width 108 height 11
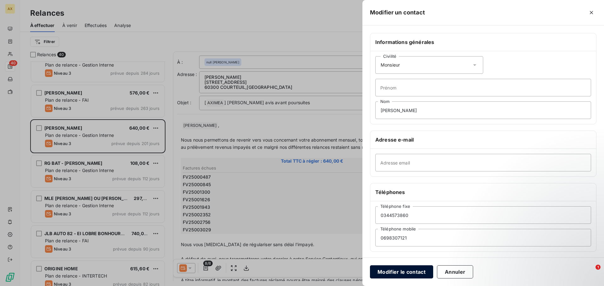
drag, startPoint x: 406, startPoint y: 271, endPoint x: 406, endPoint y: 267, distance: 4.1
click at [406, 271] on button "Modifier le contact" at bounding box center [401, 272] width 63 height 13
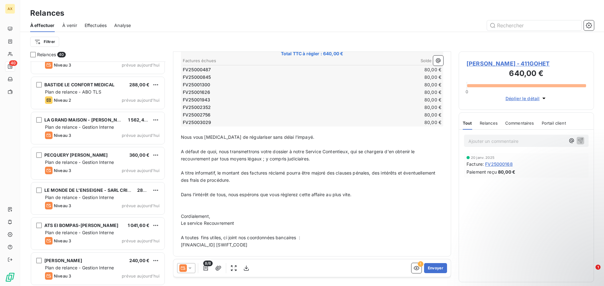
scroll to position [1184, 0]
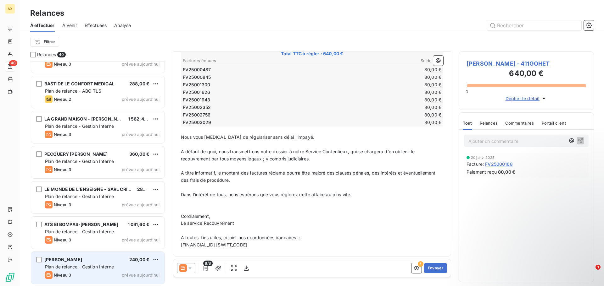
click at [89, 275] on div "Niveau 3 prévue aujourd’hui" at bounding box center [102, 276] width 114 height 8
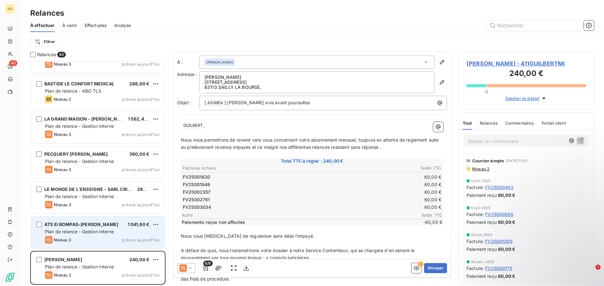
click at [99, 231] on span "Plan de relance - Gestion Interne" at bounding box center [79, 231] width 69 height 5
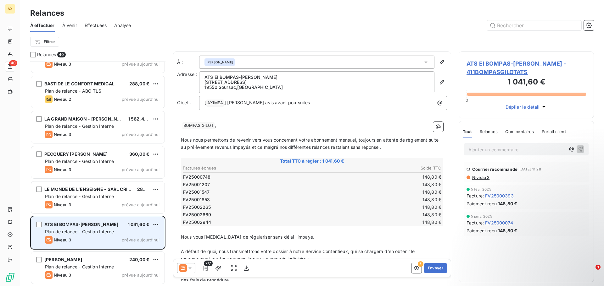
click at [101, 235] on div "ATS EI BOMPAS-[PERSON_NAME] 1 041,60 € Plan de relance - Gestion Interne Niveau…" at bounding box center [97, 233] width 133 height 32
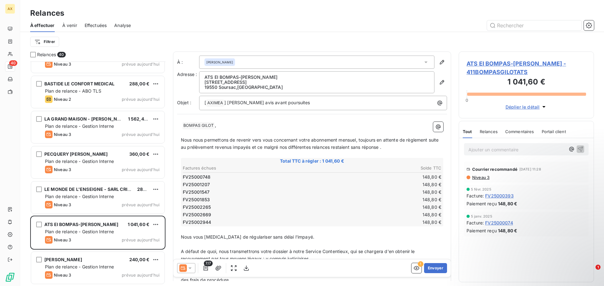
click at [489, 130] on span "Relances" at bounding box center [488, 131] width 18 height 5
click at [468, 133] on span "Tout" at bounding box center [466, 131] width 9 height 5
click at [484, 133] on span "Relances" at bounding box center [488, 131] width 18 height 5
click at [468, 131] on span "Tout" at bounding box center [466, 131] width 9 height 5
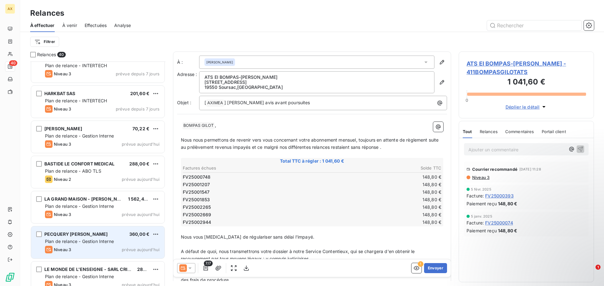
scroll to position [1090, 0]
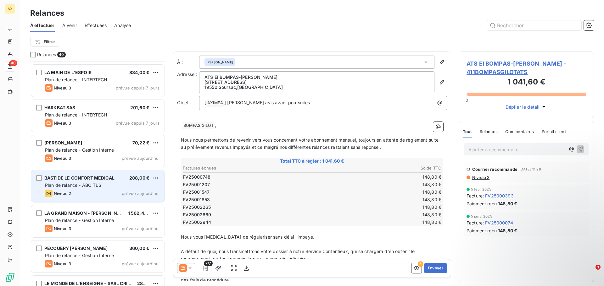
click at [89, 192] on div "Niveau 2 prévue aujourd’hui" at bounding box center [102, 194] width 114 height 8
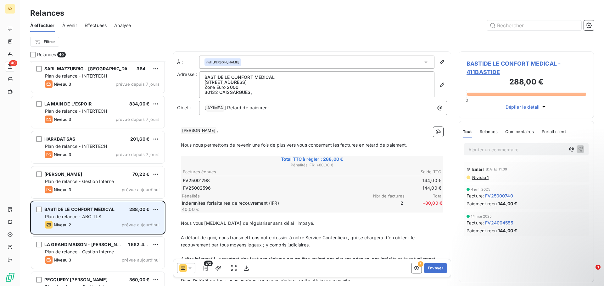
scroll to position [1027, 0]
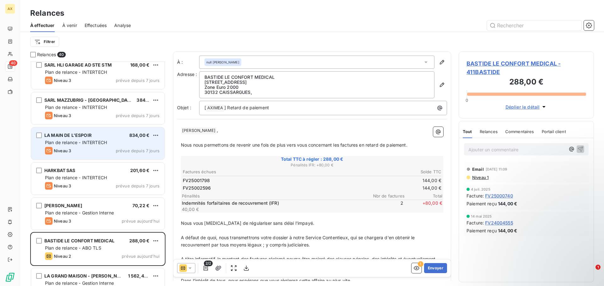
click at [83, 148] on div "Niveau 3 prévue depuis 7 jours" at bounding box center [102, 151] width 114 height 8
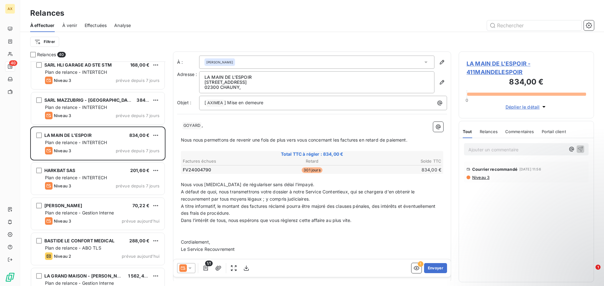
click at [493, 133] on span "Relances" at bounding box center [488, 131] width 18 height 5
click at [478, 179] on span "Niveau 3" at bounding box center [480, 177] width 18 height 5
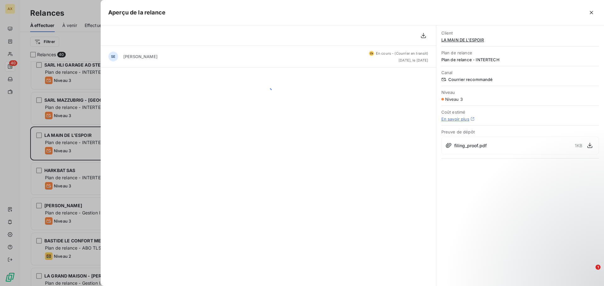
scroll to position [220, 130]
click at [590, 12] on icon "button" at bounding box center [591, 12] width 6 height 6
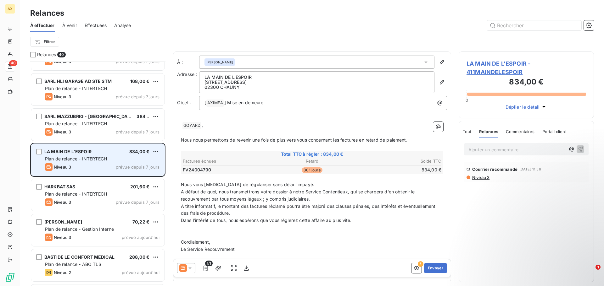
scroll to position [995, 0]
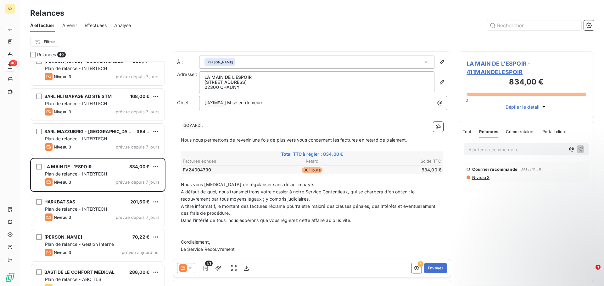
drag, startPoint x: 510, startPoint y: 129, endPoint x: 560, endPoint y: 133, distance: 49.8
click at [512, 129] on span "Commentaires" at bounding box center [520, 131] width 29 height 5
drag, startPoint x: 560, startPoint y: 130, endPoint x: 529, endPoint y: 130, distance: 31.5
click at [559, 130] on span "Portail client" at bounding box center [554, 131] width 24 height 5
click at [468, 133] on span "Tout" at bounding box center [466, 131] width 9 height 5
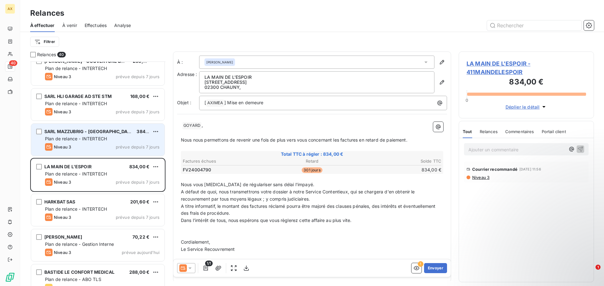
click at [93, 141] on div "Plan de relance - INTERTECH" at bounding box center [102, 139] width 114 height 6
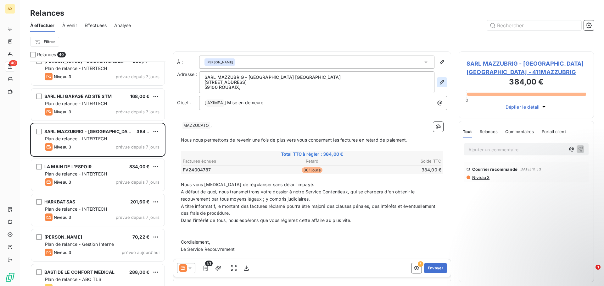
click at [439, 83] on icon "button" at bounding box center [442, 82] width 6 height 6
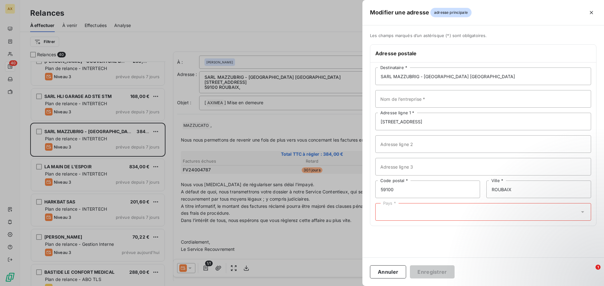
click at [410, 214] on div "Pays *" at bounding box center [483, 212] width 216 height 18
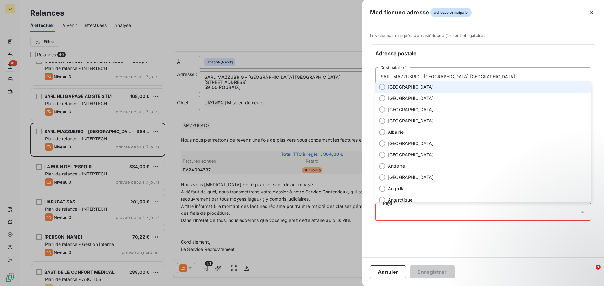
click at [390, 84] on span "[GEOGRAPHIC_DATA]" at bounding box center [411, 87] width 46 height 6
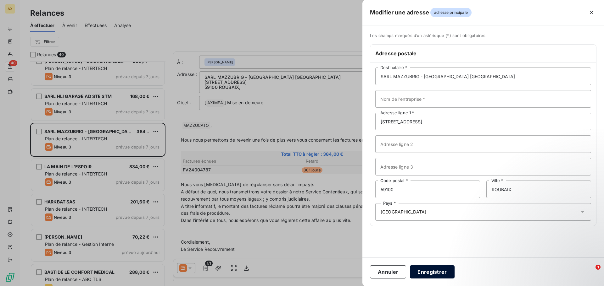
click at [427, 272] on button "Enregistrer" at bounding box center [432, 272] width 45 height 13
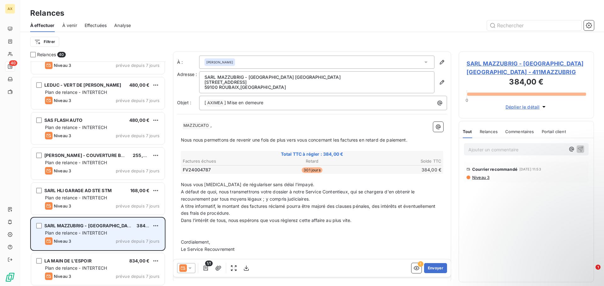
scroll to position [870, 0]
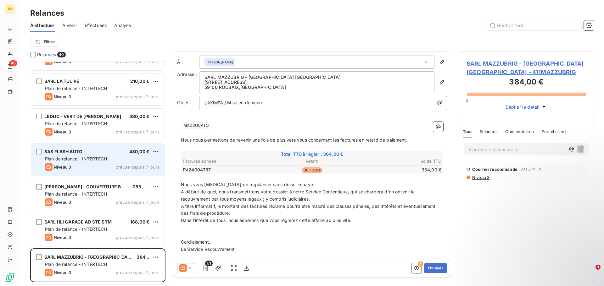
click at [71, 164] on div "Niveau 3" at bounding box center [58, 167] width 26 height 8
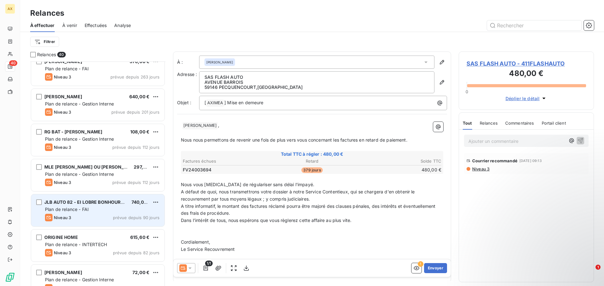
scroll to position [209, 0]
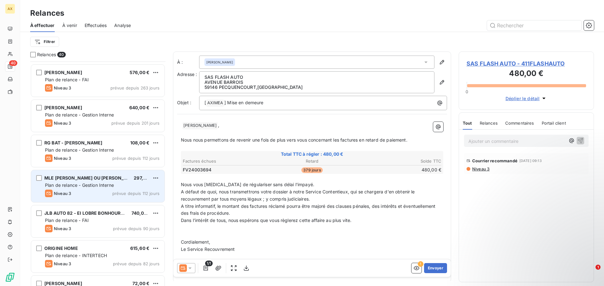
click at [80, 176] on span "MLE [PERSON_NAME] OU [PERSON_NAME] (GI)" at bounding box center [96, 177] width 104 height 5
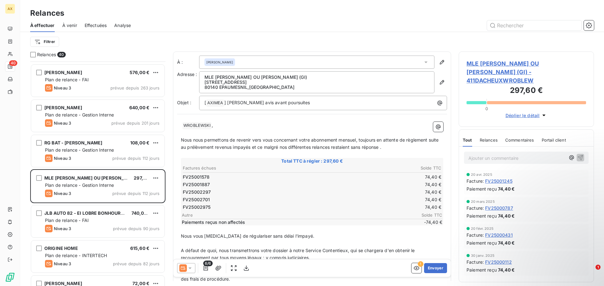
click at [492, 140] on span "Relances" at bounding box center [488, 140] width 18 height 5
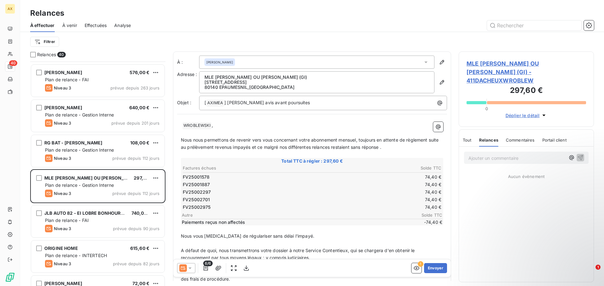
click at [469, 140] on span "Tout" at bounding box center [466, 140] width 9 height 5
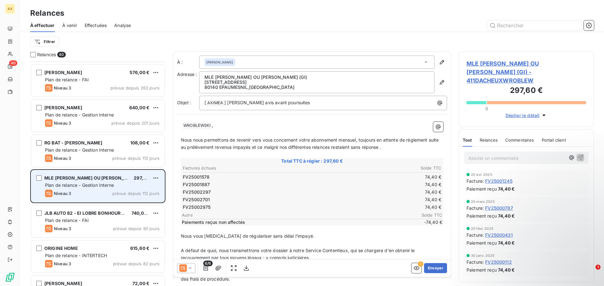
click at [72, 188] on span "Plan de relance - Gestion Interne" at bounding box center [79, 185] width 69 height 5
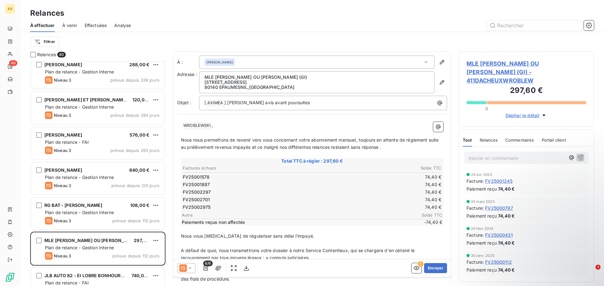
scroll to position [158, 0]
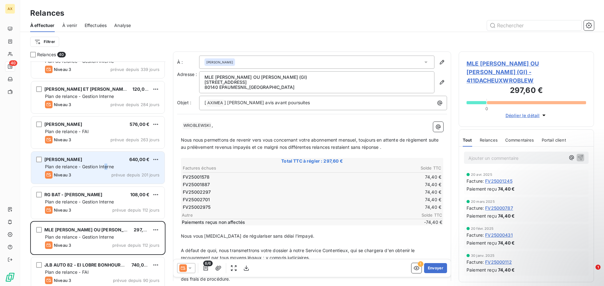
click at [106, 168] on span "Plan de relance - Gestion Interne" at bounding box center [79, 166] width 69 height 5
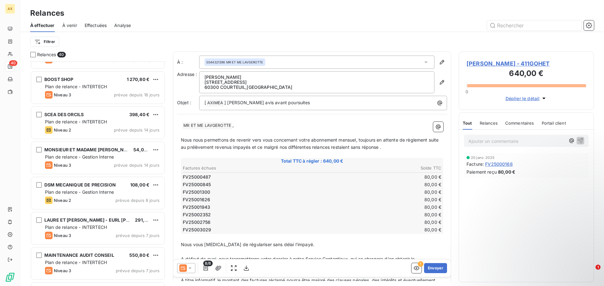
scroll to position [598, 0]
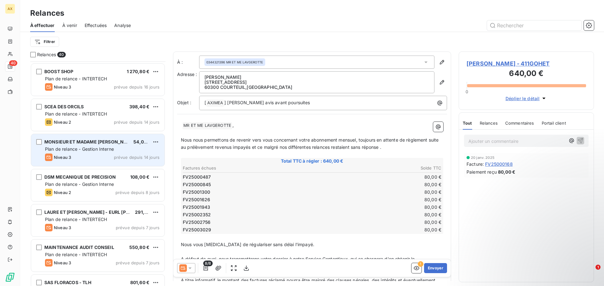
click at [100, 152] on div "MONSIEUR ET MADAME [PERSON_NAME] 54,00 € Plan de relance - Gestion Interne Nive…" at bounding box center [97, 150] width 133 height 32
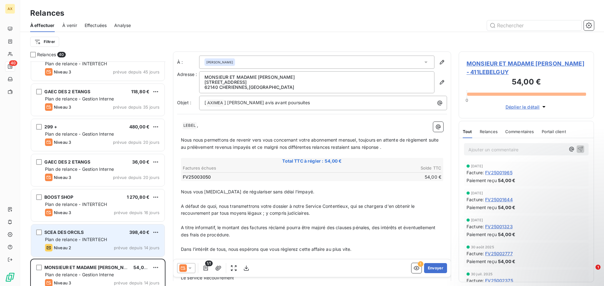
scroll to position [440, 0]
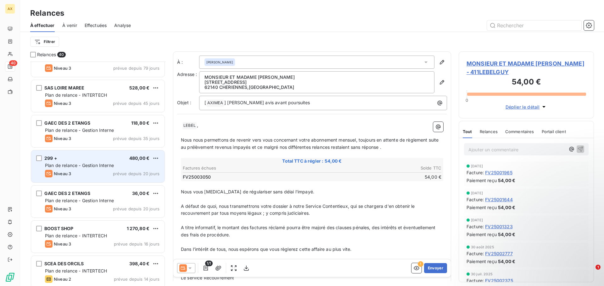
click at [80, 166] on span "Plan de relance - Gestion Interne" at bounding box center [79, 165] width 69 height 5
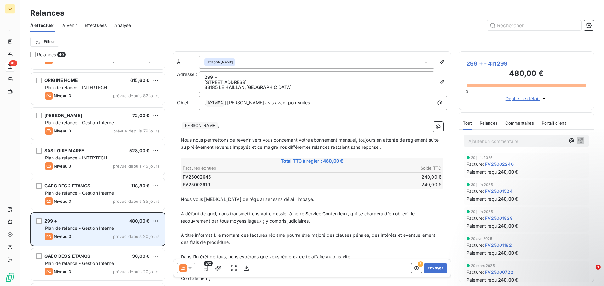
scroll to position [346, 0]
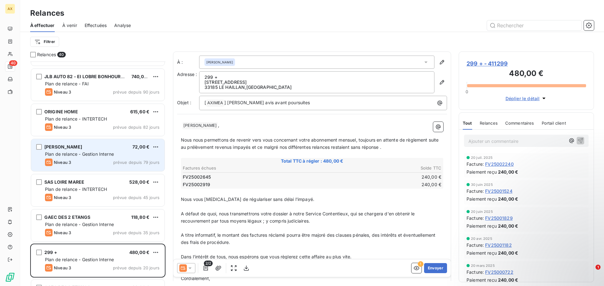
click at [78, 157] on div "Plan de relance - Gestion Interne" at bounding box center [102, 154] width 114 height 6
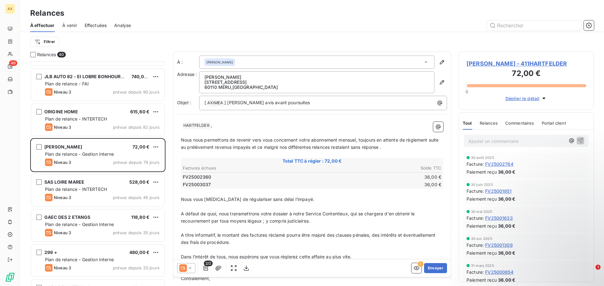
click at [485, 130] on div "Relances" at bounding box center [488, 123] width 18 height 13
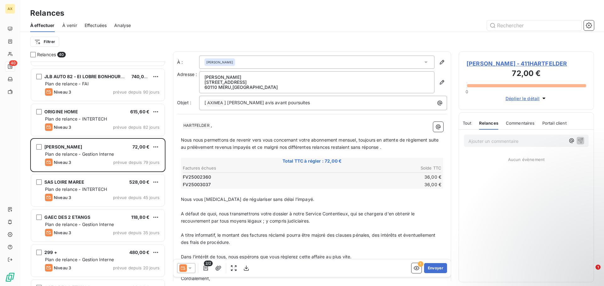
click at [472, 130] on div "Tout Relances Commentaires Portail client" at bounding box center [514, 123] width 104 height 13
click at [469, 126] on span "Tout" at bounding box center [466, 123] width 9 height 5
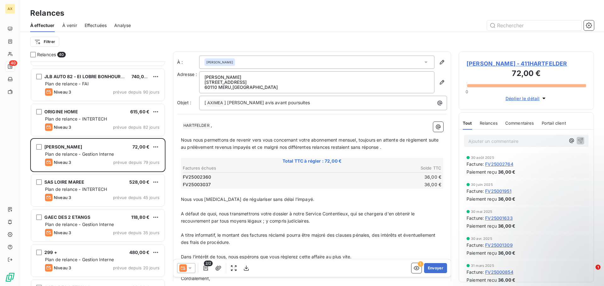
click at [188, 272] on div at bounding box center [186, 268] width 18 height 10
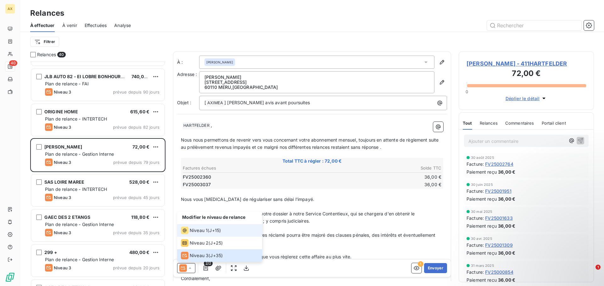
click at [195, 233] on span "Niveau 1" at bounding box center [199, 231] width 18 height 6
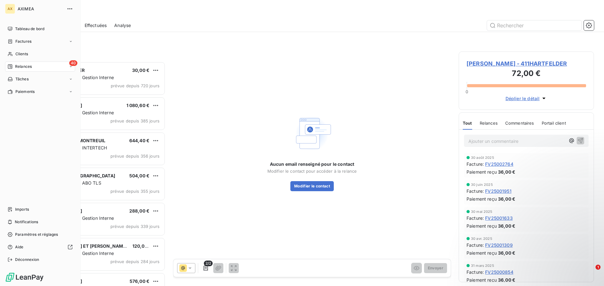
click at [21, 67] on span "Relances" at bounding box center [23, 67] width 17 height 6
click at [25, 78] on span "À effectuer" at bounding box center [25, 79] width 20 height 6
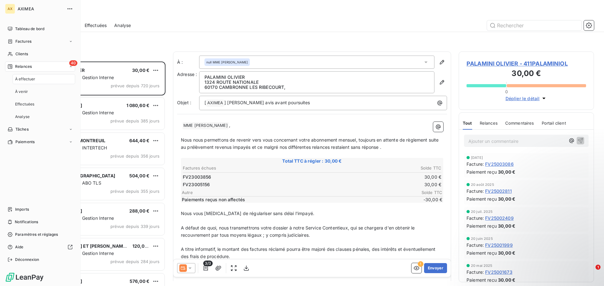
click at [23, 66] on span "Relances" at bounding box center [23, 67] width 17 height 6
click at [26, 25] on div "Tableau de bord" at bounding box center [40, 29] width 70 height 10
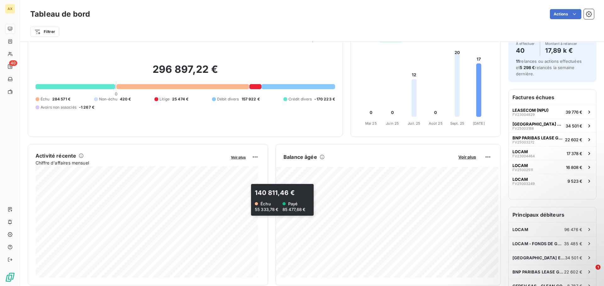
scroll to position [32, 0]
